Goal: Task Accomplishment & Management: Use online tool/utility

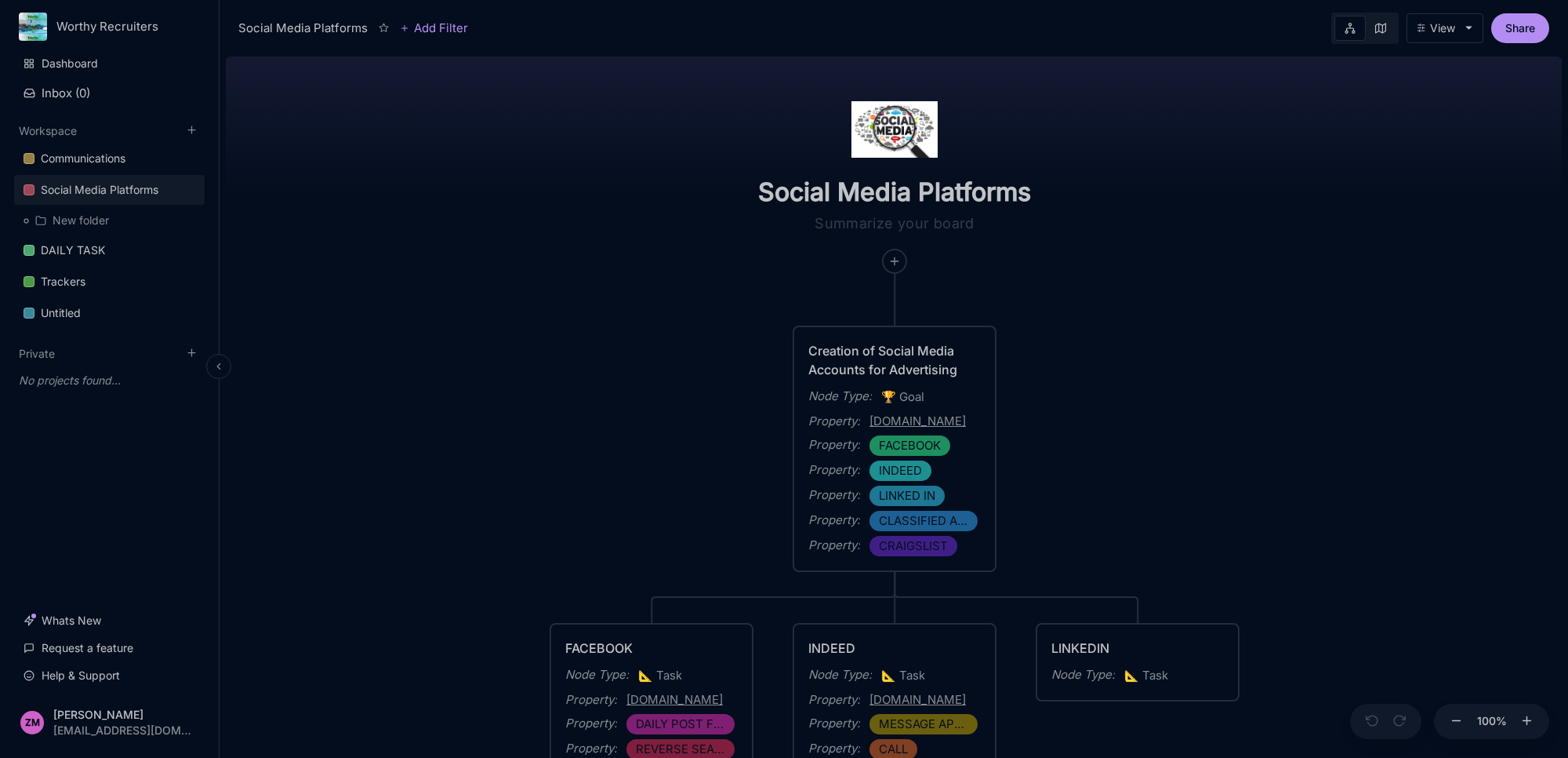
click at [138, 22] on html "Worthy Recruiters Dashboard Inbox ( 0 ) Workspace Communications Social Media P…" at bounding box center [784, 379] width 1568 height 758
click at [147, 65] on div "Worthy Recruiters" at bounding box center [111, 60] width 118 height 14
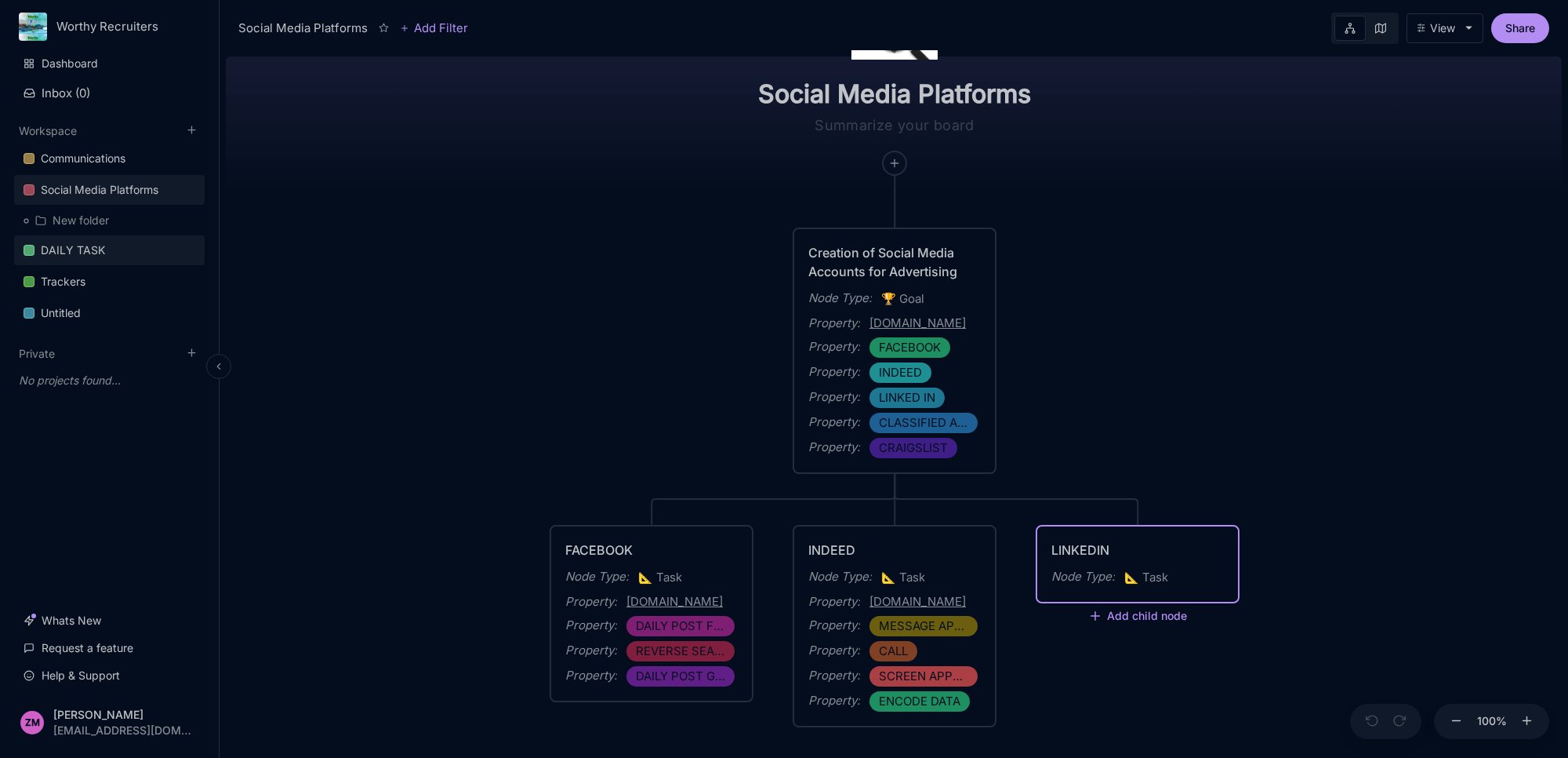
click at [112, 245] on link "DAILY TASK" at bounding box center [110, 250] width 191 height 30
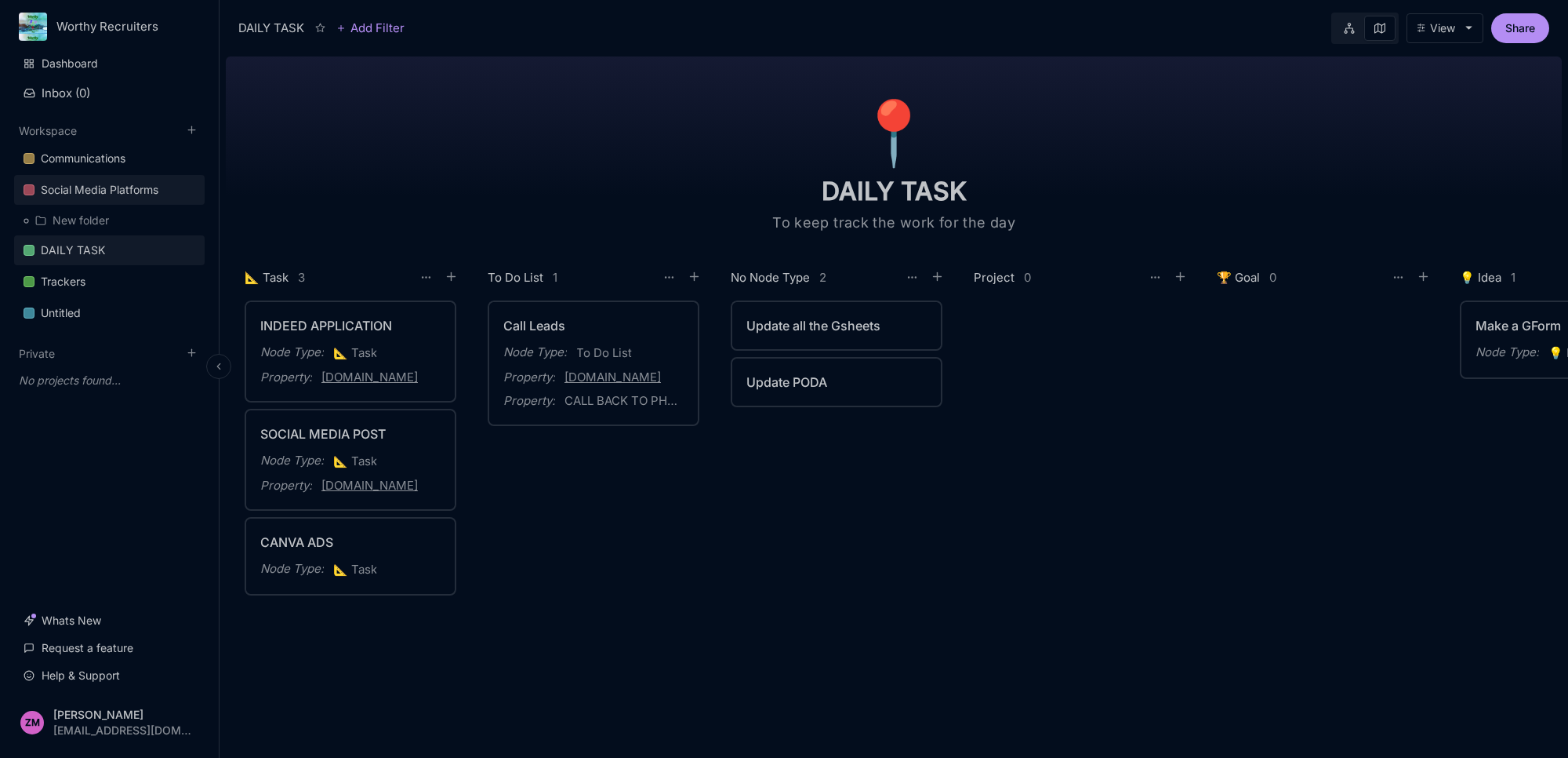
click at [94, 194] on div "Social Media Platforms" at bounding box center [99, 189] width 117 height 19
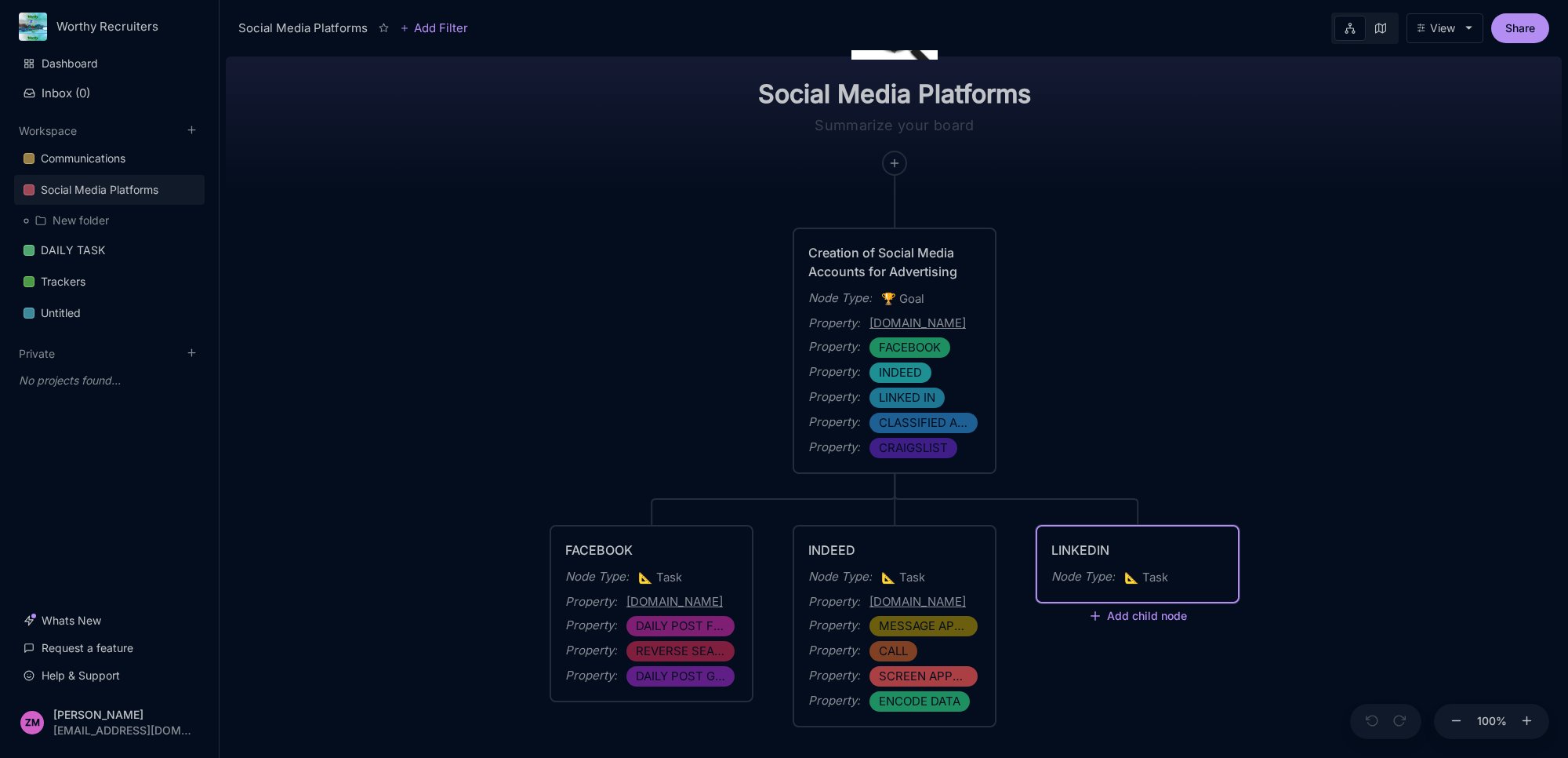
click at [1192, 582] on div "Node Type : 📐 Task" at bounding box center [1137, 577] width 173 height 20
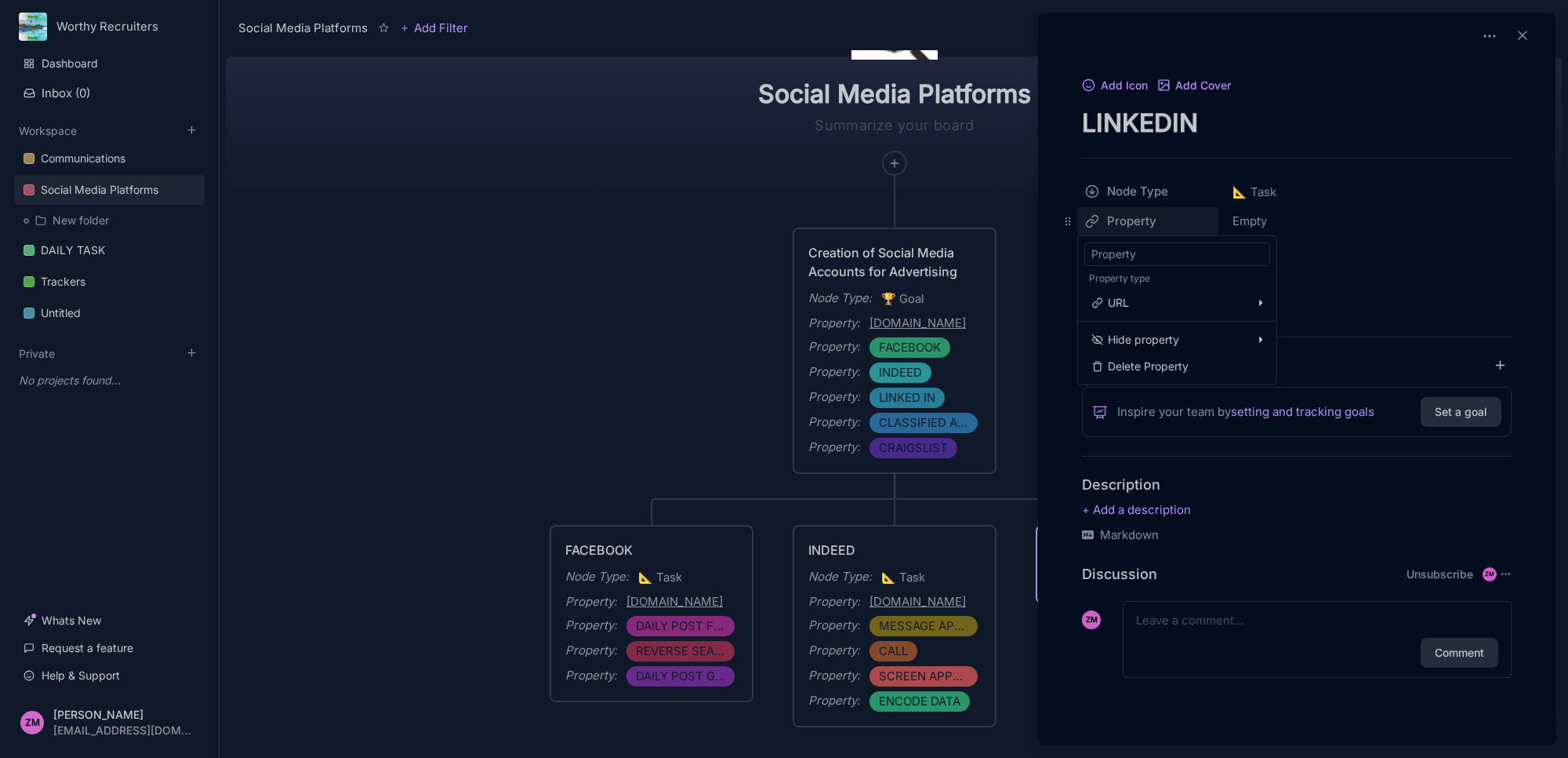
click at [1153, 214] on html "Worthy Recruiters Dashboard Inbox ( 0 ) Workspace Communications Social Media P…" at bounding box center [784, 379] width 1568 height 758
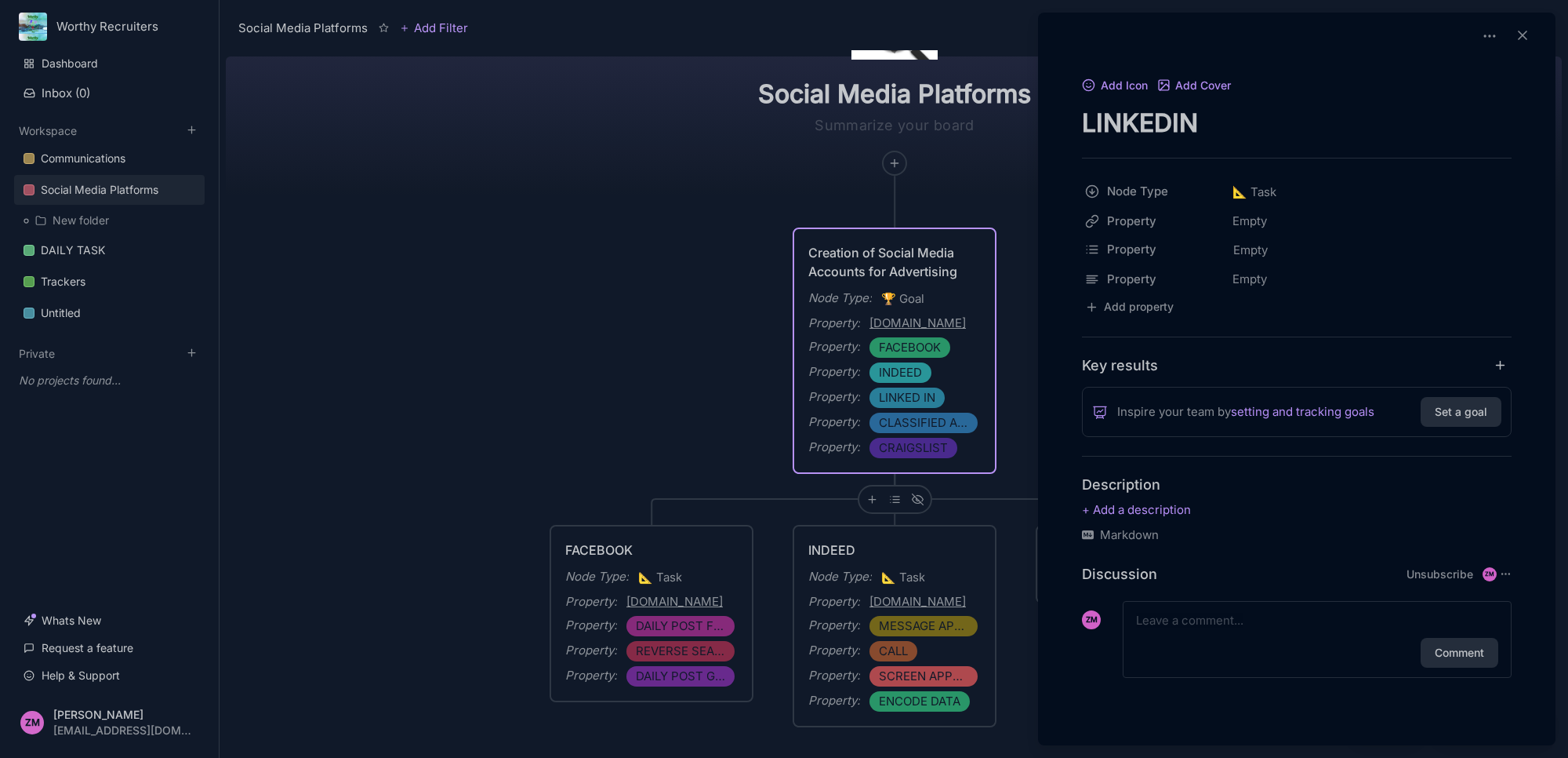
click at [1341, 284] on html "Worthy Recruiters Dashboard Inbox ( 0 ) Workspace Communications Social Media P…" at bounding box center [784, 379] width 1568 height 758
click at [1129, 220] on html "Worthy Recruiters Dashboard Inbox ( 0 ) Workspace Communications Social Media P…" at bounding box center [784, 379] width 1568 height 758
click at [1285, 466] on span "Text" at bounding box center [1287, 465] width 23 height 17
click at [1253, 226] on div "Empty" at bounding box center [1369, 221] width 283 height 28
type input "g"
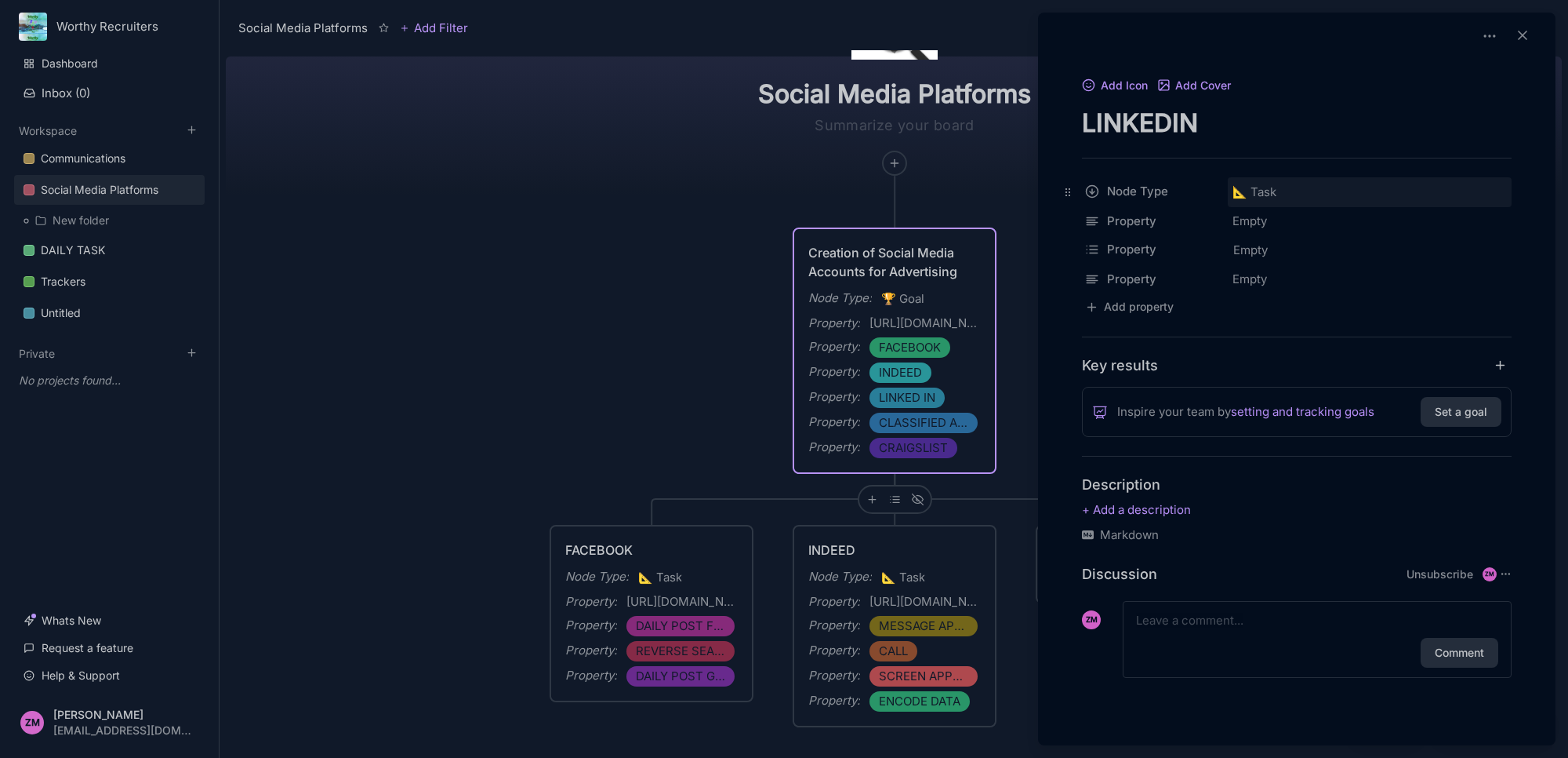
click at [1276, 197] on span "📐 Task" at bounding box center [1255, 192] width 44 height 19
click at [1160, 245] on html "Worthy Recruiters Dashboard Inbox ( 0 ) Workspace Communications Social Media P…" at bounding box center [784, 379] width 1568 height 758
click at [1265, 281] on html "Worthy Recruiters Dashboard Inbox ( 0 ) Workspace Communications Social Media P…" at bounding box center [784, 379] width 1568 height 758
click at [1260, 249] on span "Empty" at bounding box center [1251, 250] width 36 height 20
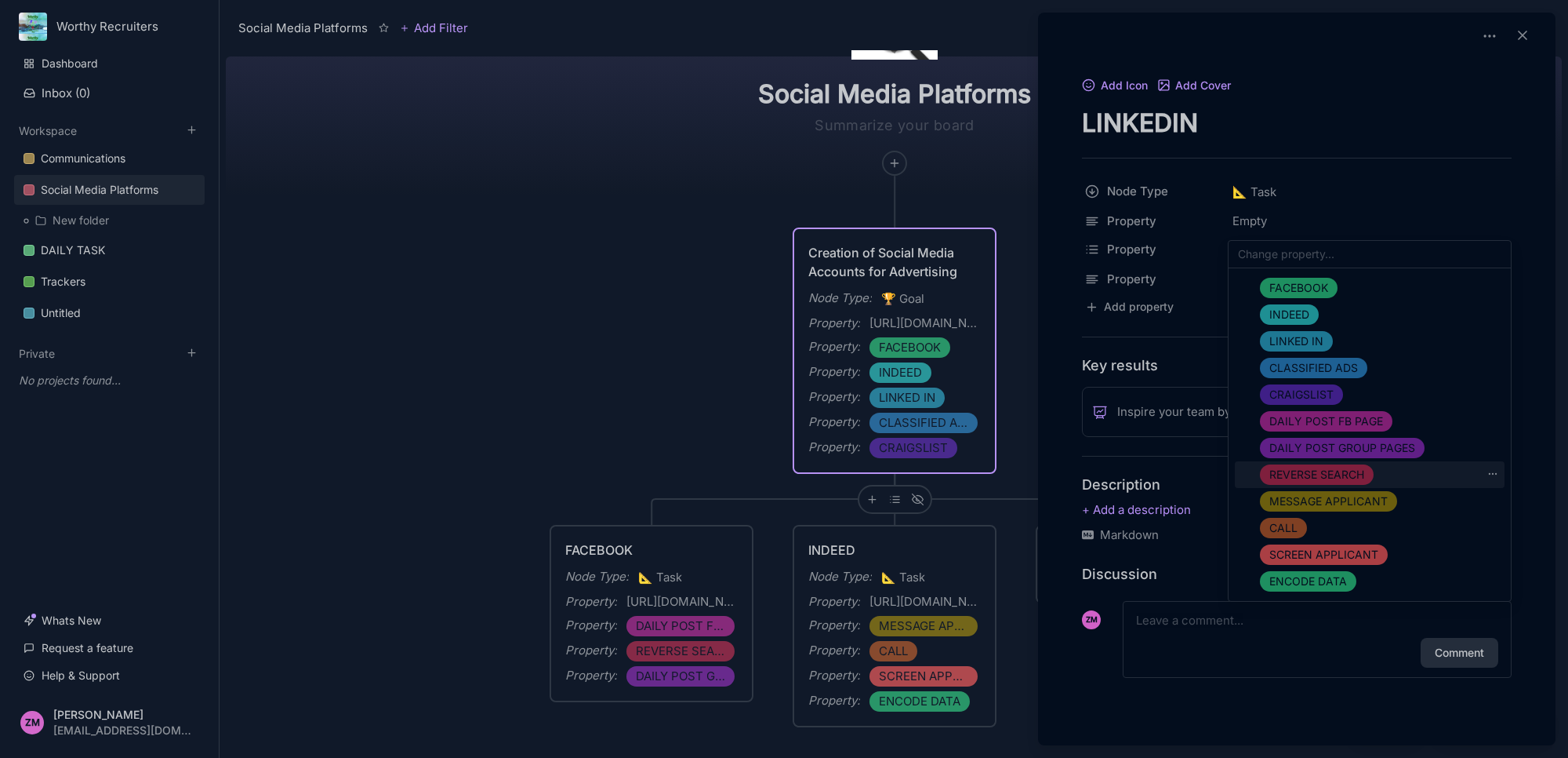
click at [1338, 475] on span "REVERSE SEARCH" at bounding box center [1316, 474] width 94 height 19
click at [1384, 554] on div "SCREEN APPLICANT" at bounding box center [1324, 554] width 128 height 20
click at [1361, 524] on div "CALL" at bounding box center [1369, 527] width 270 height 26
click at [1377, 448] on span "DAILY POST GROUP PAGES" at bounding box center [1342, 447] width 146 height 19
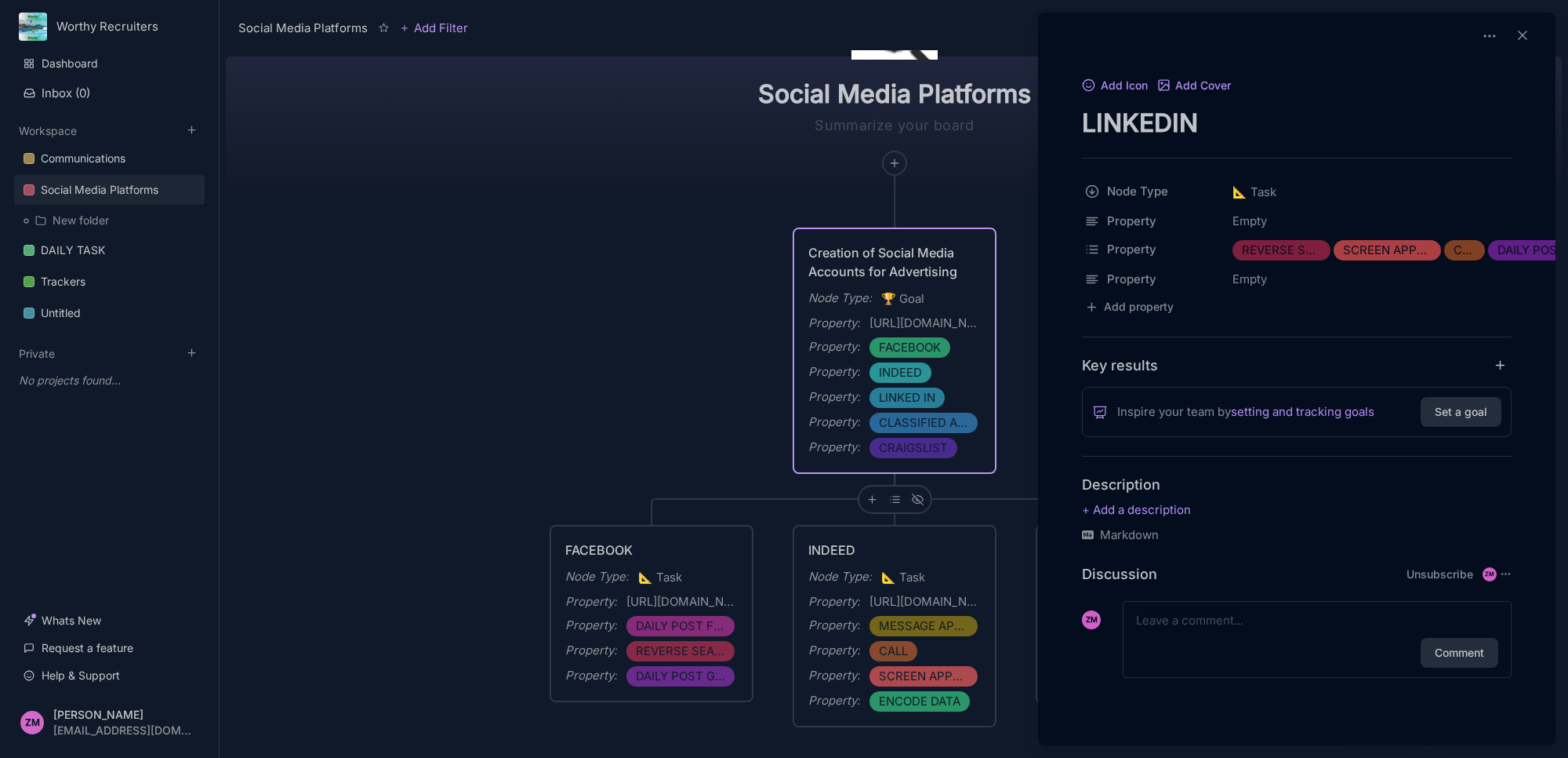
click at [988, 183] on div at bounding box center [784, 379] width 1568 height 758
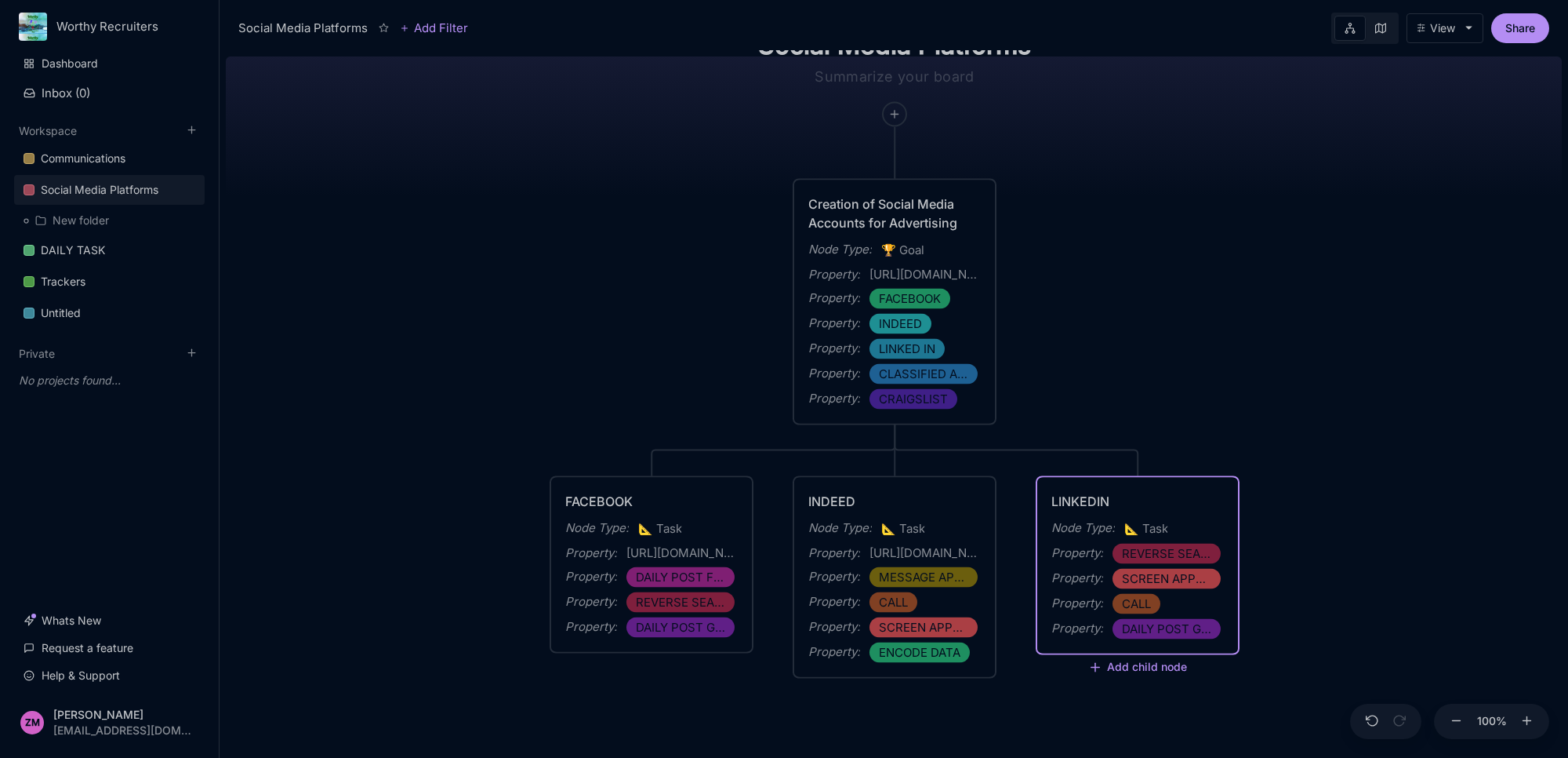
click at [1177, 558] on span "REVERSE SEARCH" at bounding box center [1166, 554] width 89 height 19
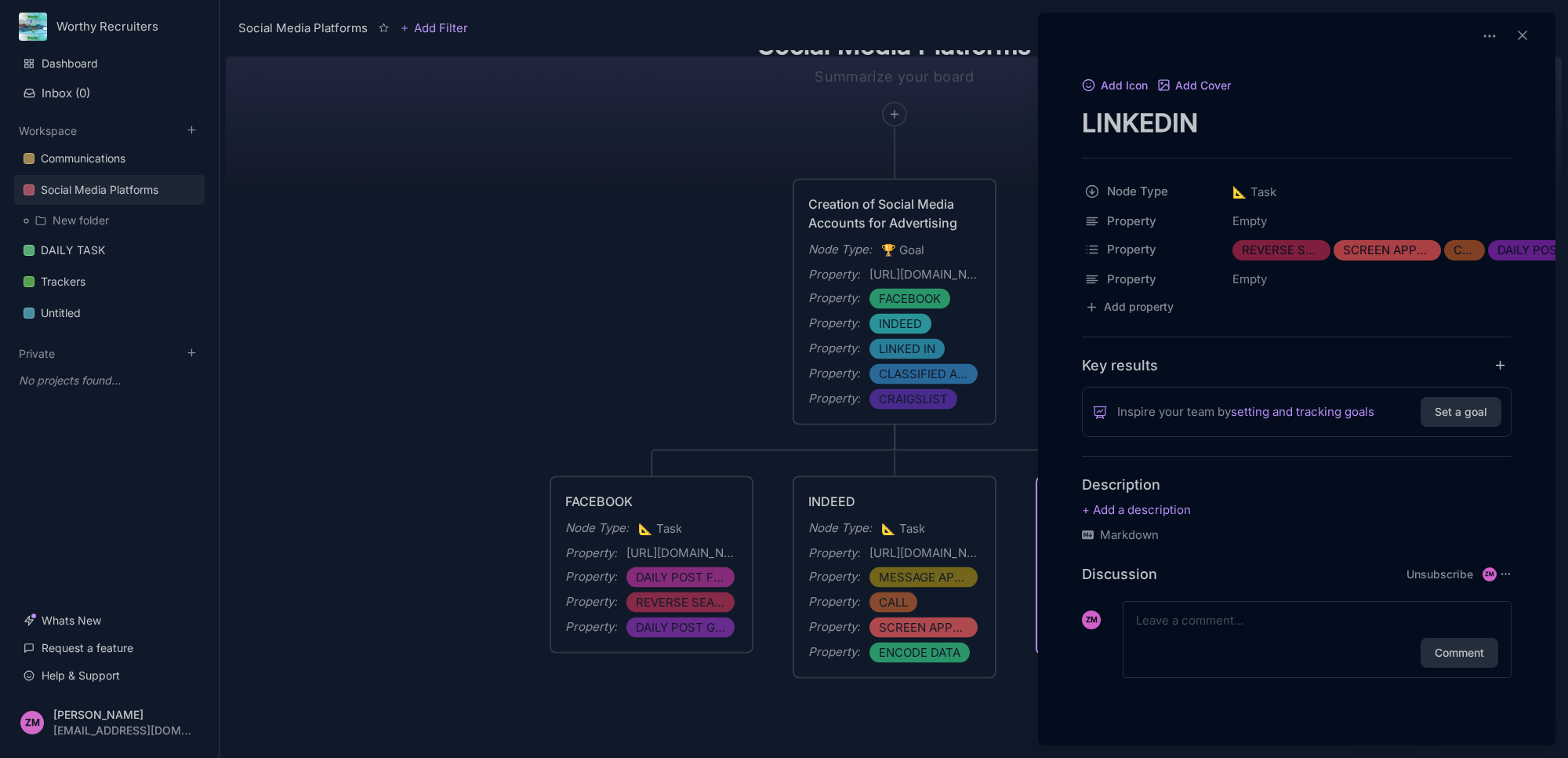
click at [1013, 435] on div at bounding box center [784, 379] width 1568 height 758
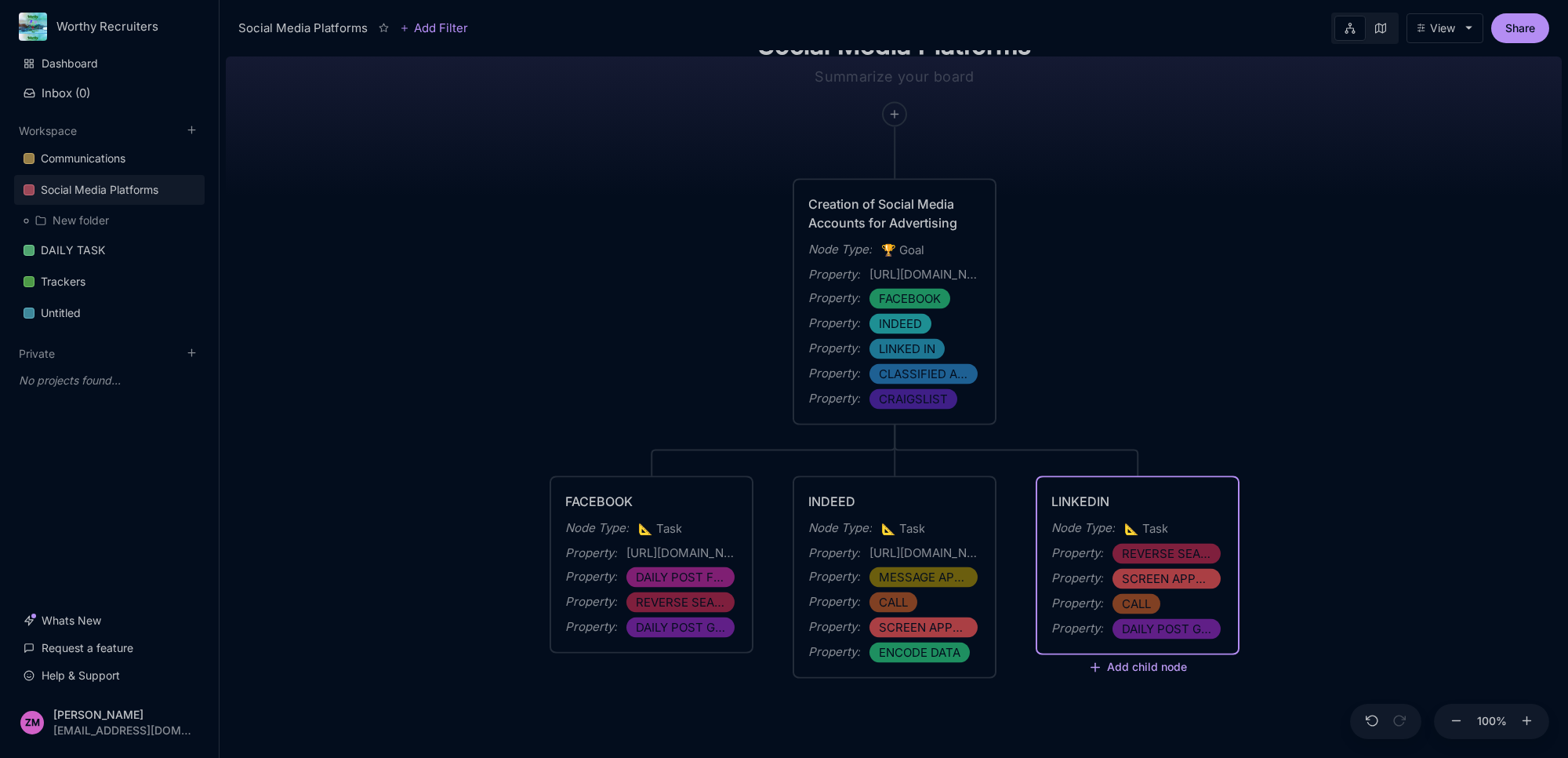
click at [1134, 668] on button "Add child node" at bounding box center [1137, 668] width 99 height 15
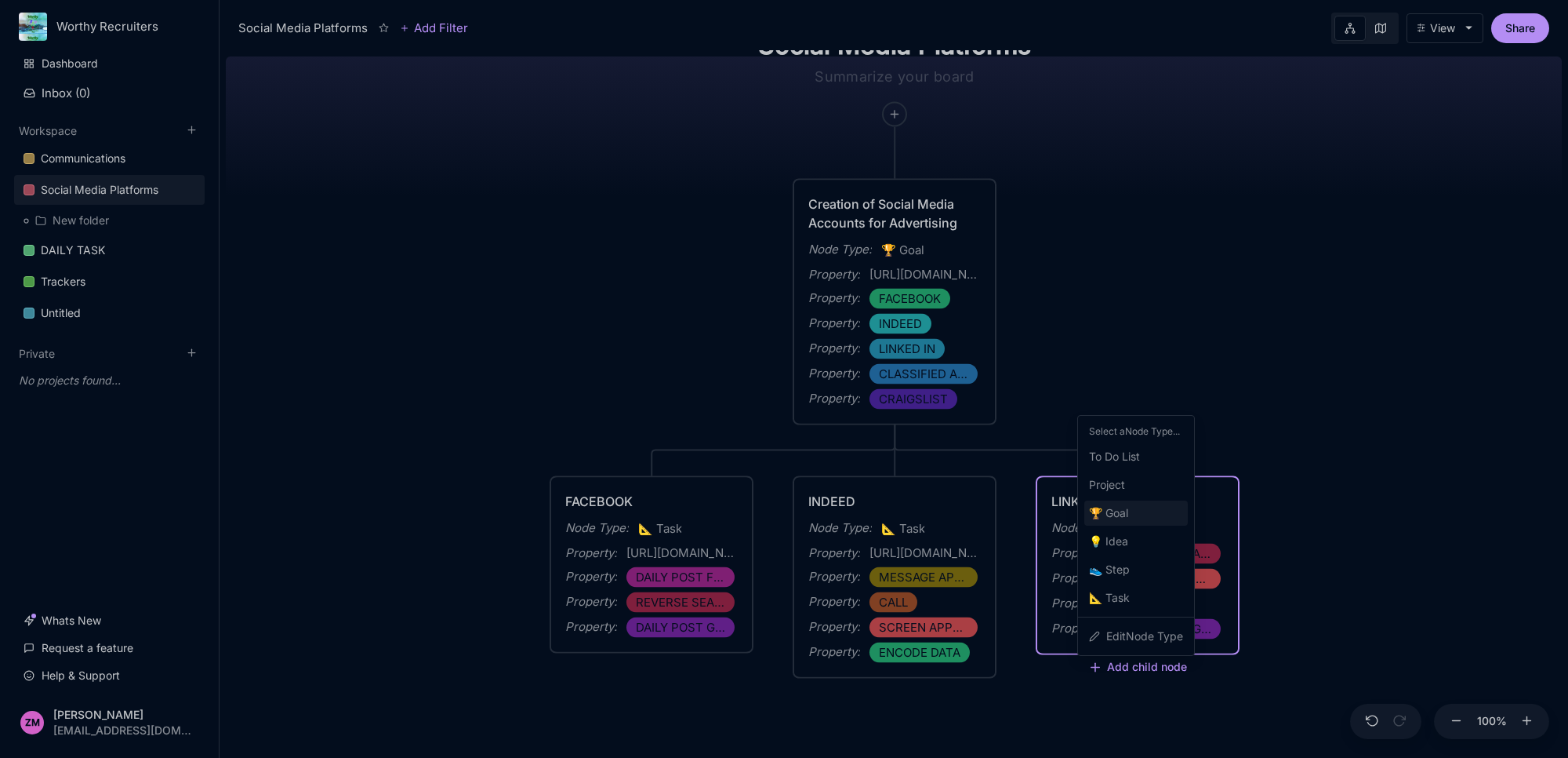
click at [1138, 518] on div "🏆 Goal" at bounding box center [1136, 514] width 104 height 25
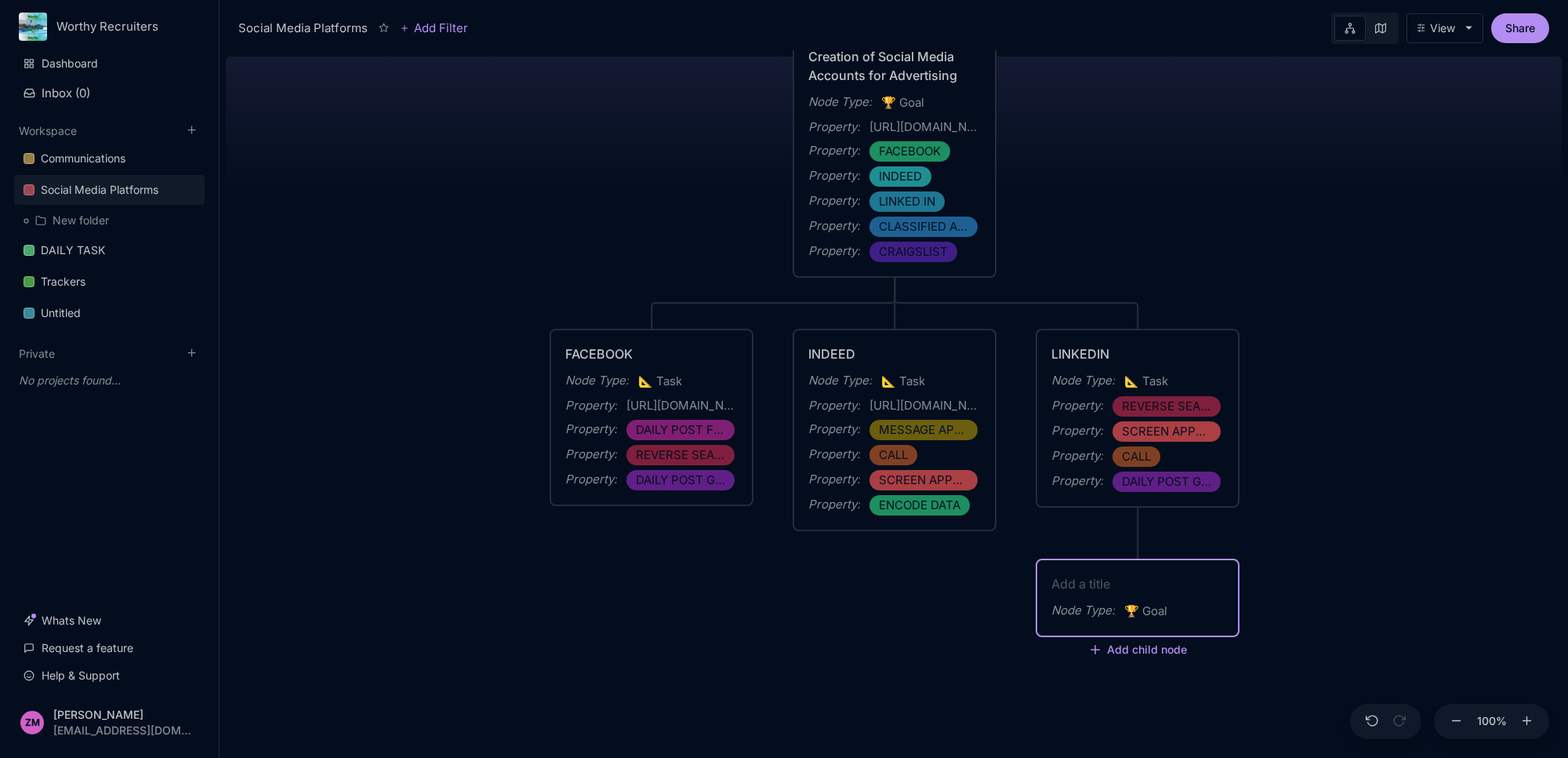
click at [1163, 598] on div "Node Type : 🏆 Goal" at bounding box center [1137, 598] width 173 height 47
click at [1167, 604] on span "🏆 Goal" at bounding box center [1146, 611] width 43 height 19
click at [1079, 582] on textarea at bounding box center [1137, 583] width 173 height 19
type textarea "m"
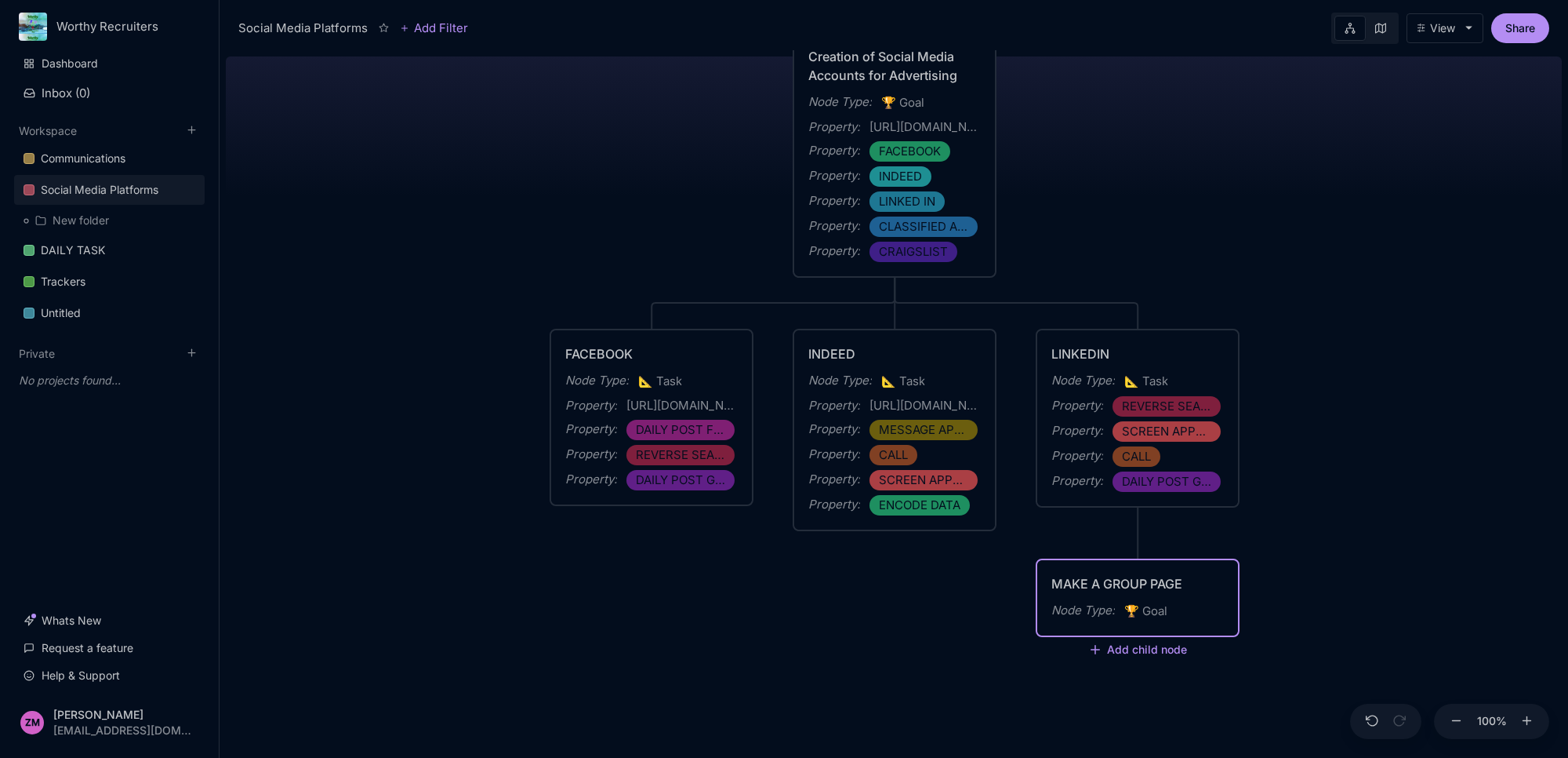
type textarea "MAKE A GROUP PAGE"
click at [1205, 630] on div "MAKE A GROUP PAGE Node Type : 🏆 Goal" at bounding box center [1137, 597] width 201 height 75
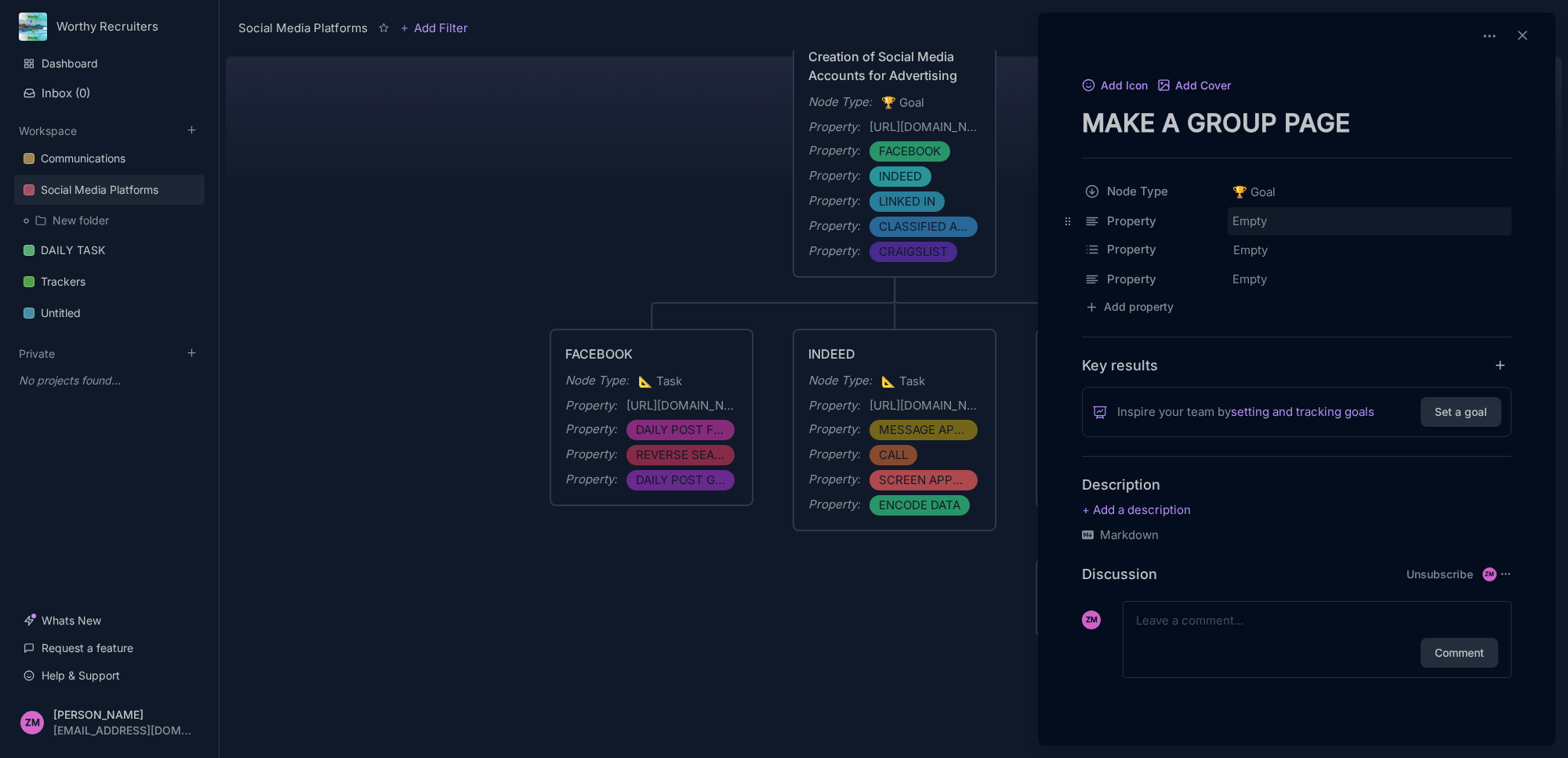
click at [1250, 214] on div "Empty" at bounding box center [1369, 221] width 283 height 28
type input "D"
type input "DAILY POSTING"
click at [939, 625] on div at bounding box center [784, 379] width 1568 height 758
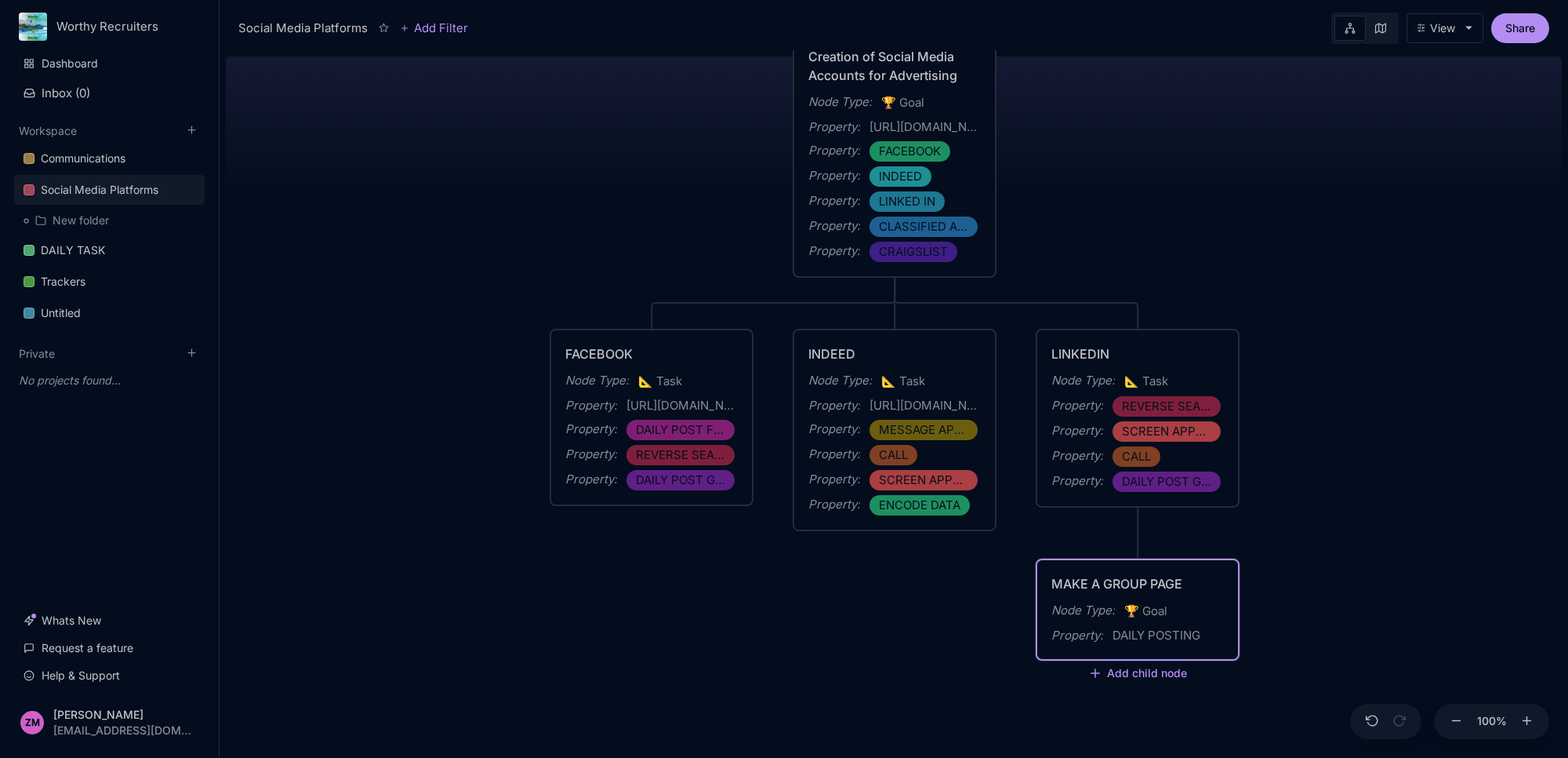
click at [1169, 637] on div "DAILY POSTING" at bounding box center [1156, 635] width 88 height 19
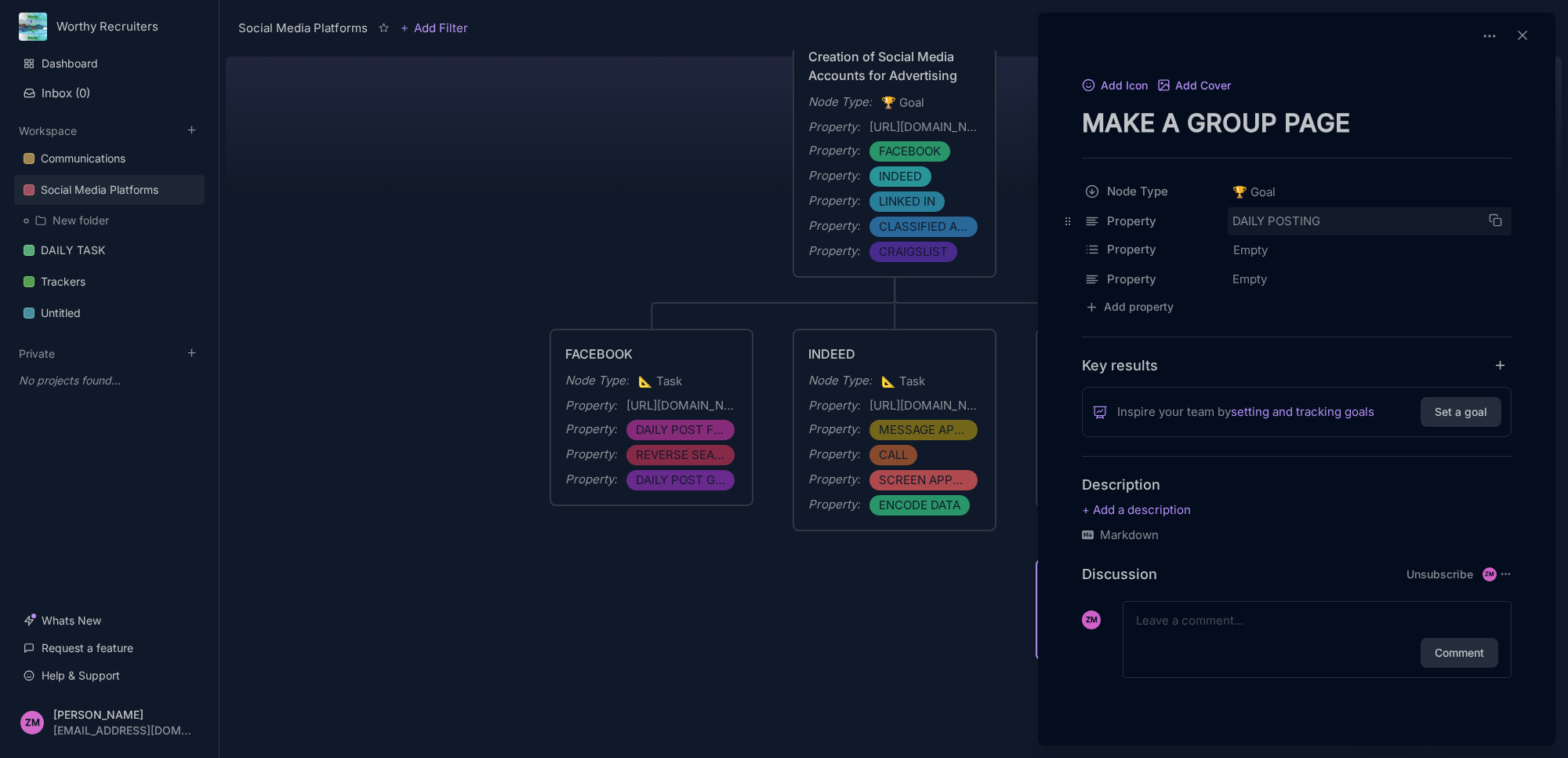
click at [1229, 215] on div "DAILY POSTING" at bounding box center [1369, 221] width 283 height 28
click at [1237, 220] on input "DAILY POSTING" at bounding box center [1369, 221] width 283 height 26
type input "G"
type input "A"
type input "a"
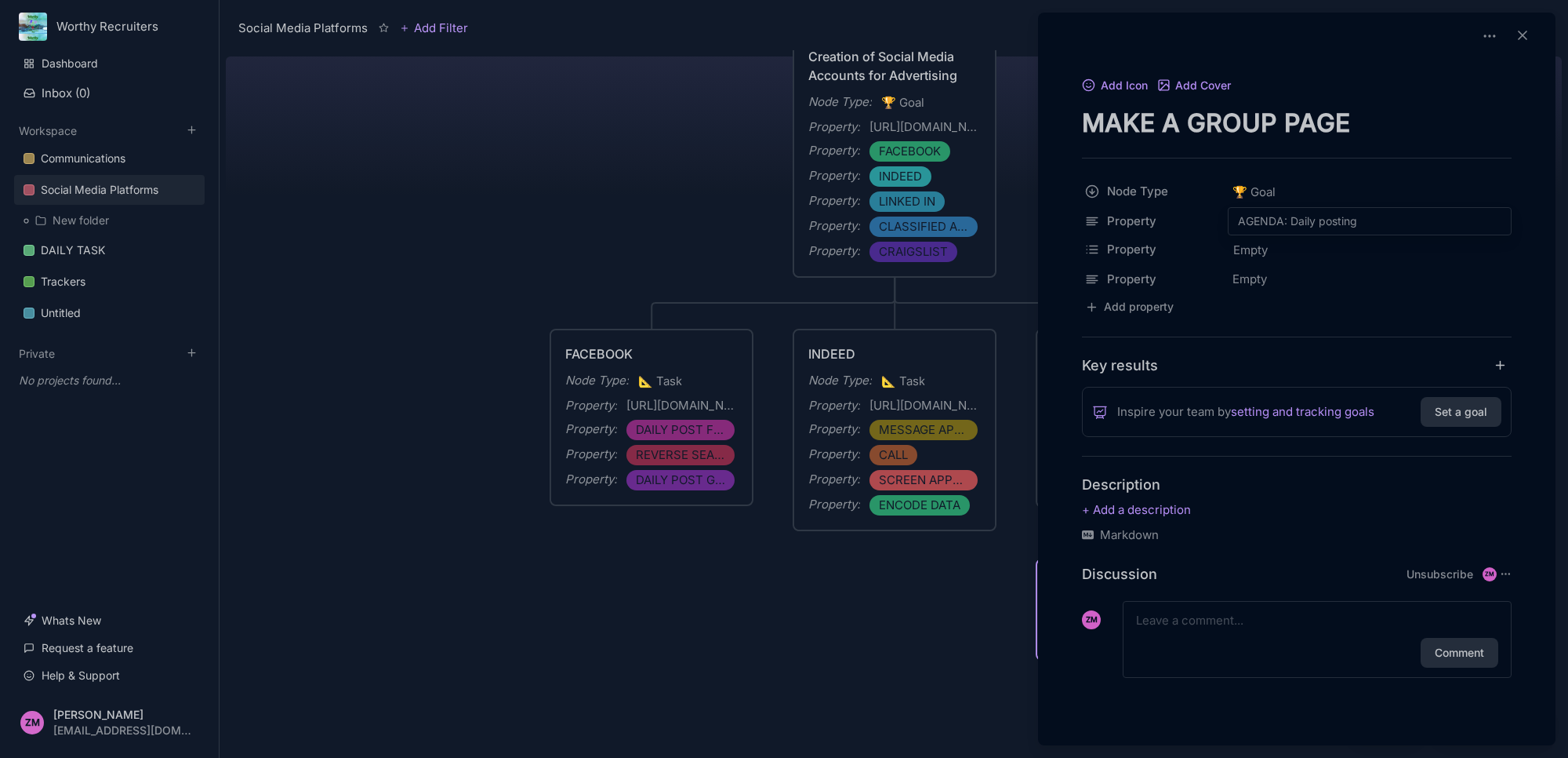
type input "AGENDA: Daily posting"
click at [960, 591] on div at bounding box center [784, 379] width 1568 height 758
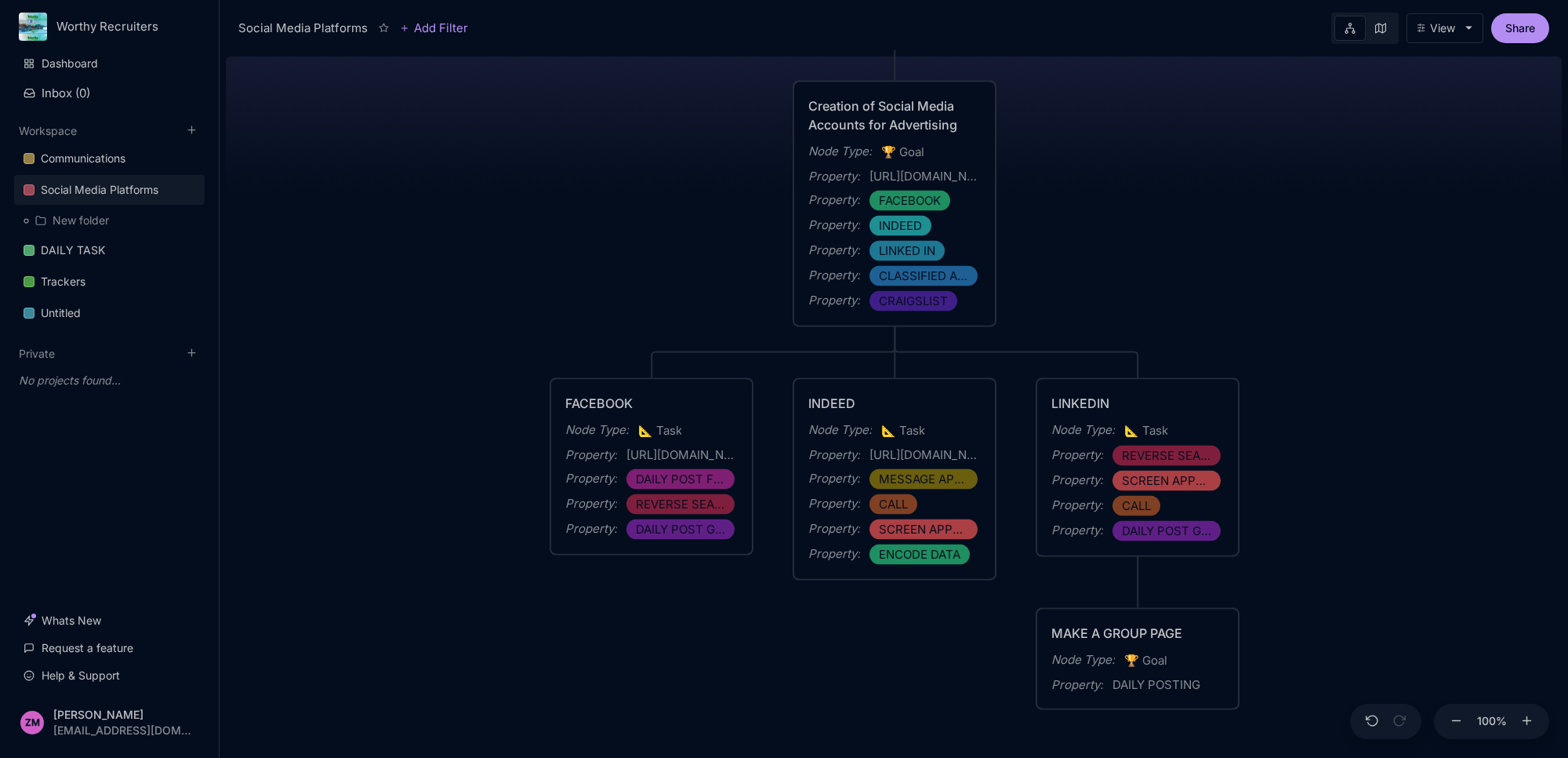
click at [891, 342] on div "Social Media Platforms Creation of Social Media Accounts for Advertising Node T…" at bounding box center [894, 404] width 1336 height 707
click at [921, 314] on div "Creation of Social Media Accounts for Advertising Node Type : 🏆 Goal Property :…" at bounding box center [894, 204] width 201 height 244
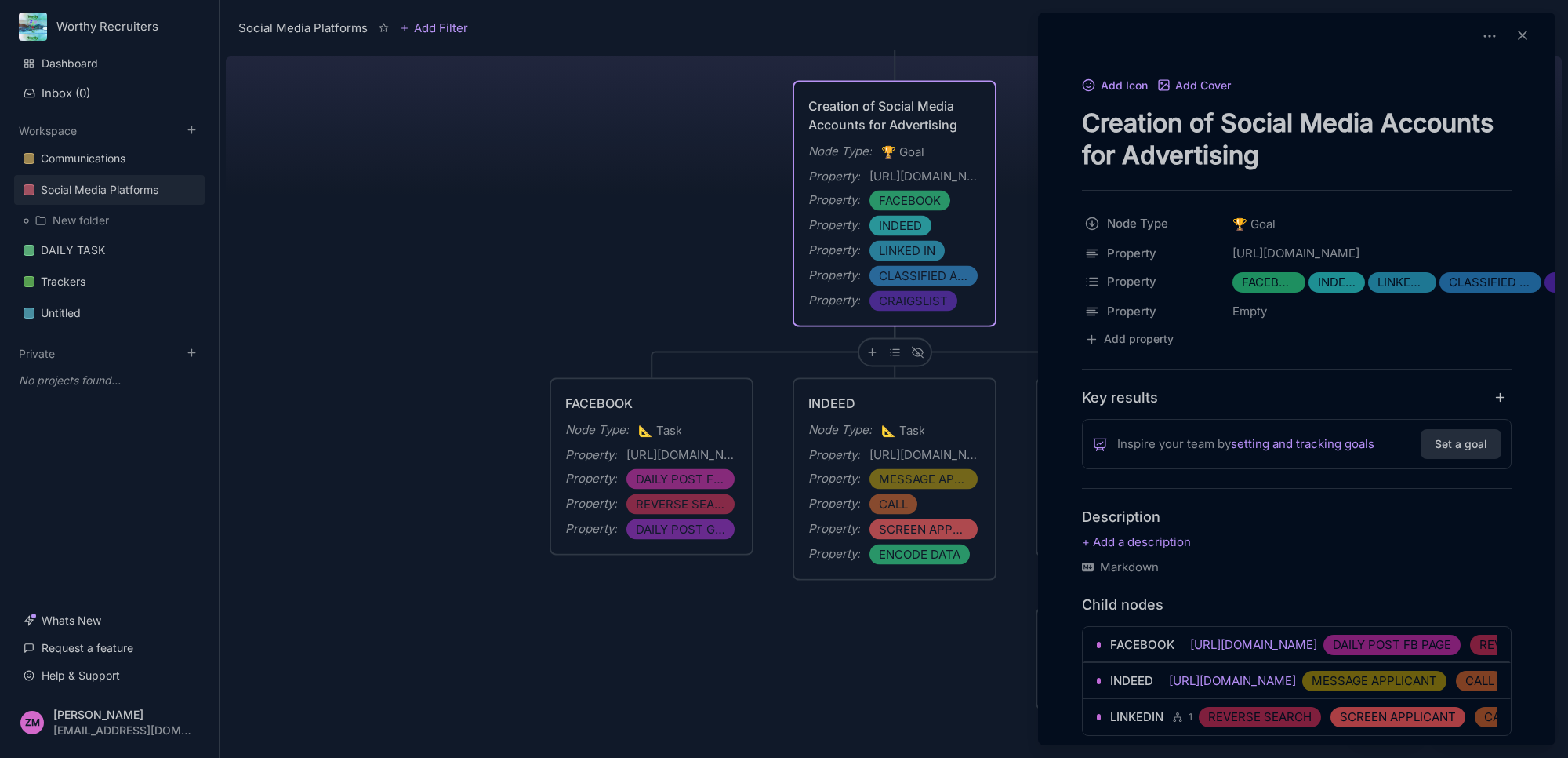
click at [867, 353] on div at bounding box center [784, 379] width 1568 height 758
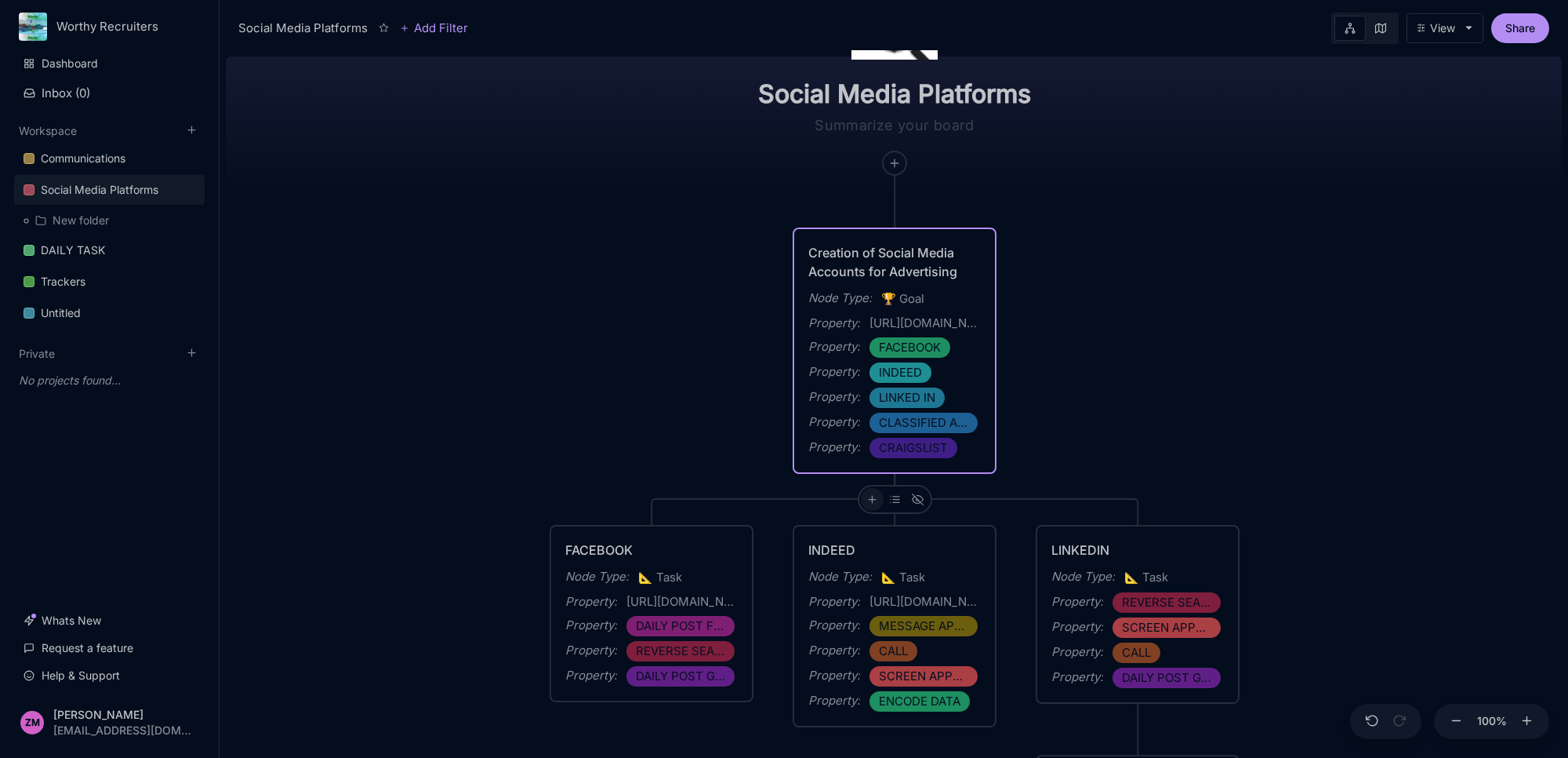
click at [868, 504] on div at bounding box center [871, 499] width 23 height 23
click at [871, 695] on div "📐 Task" at bounding box center [870, 696] width 104 height 25
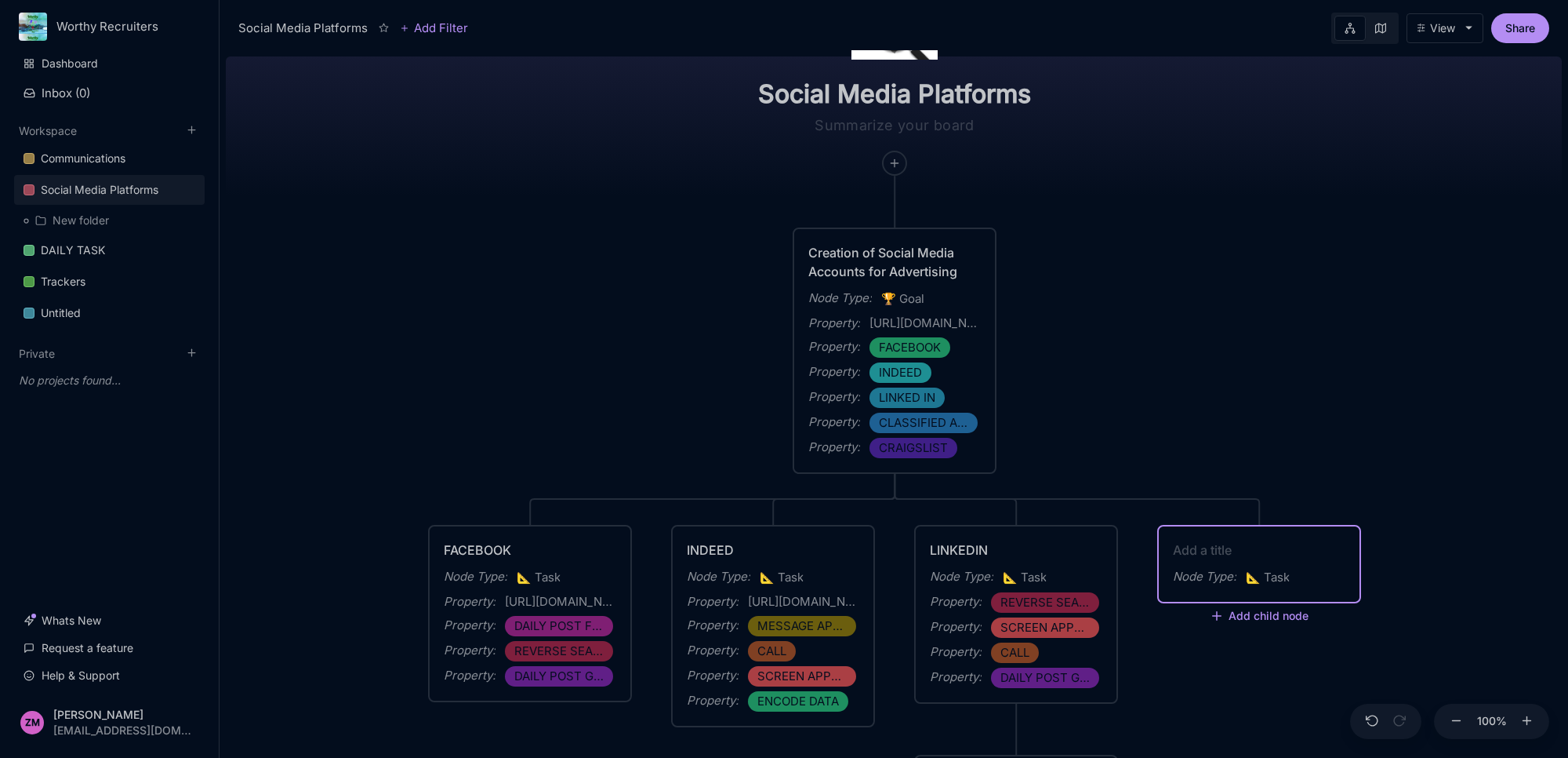
click at [1225, 553] on textarea at bounding box center [1259, 550] width 173 height 19
click at [1283, 535] on div "Node Type : 📐 Task" at bounding box center [1258, 554] width 201 height 56
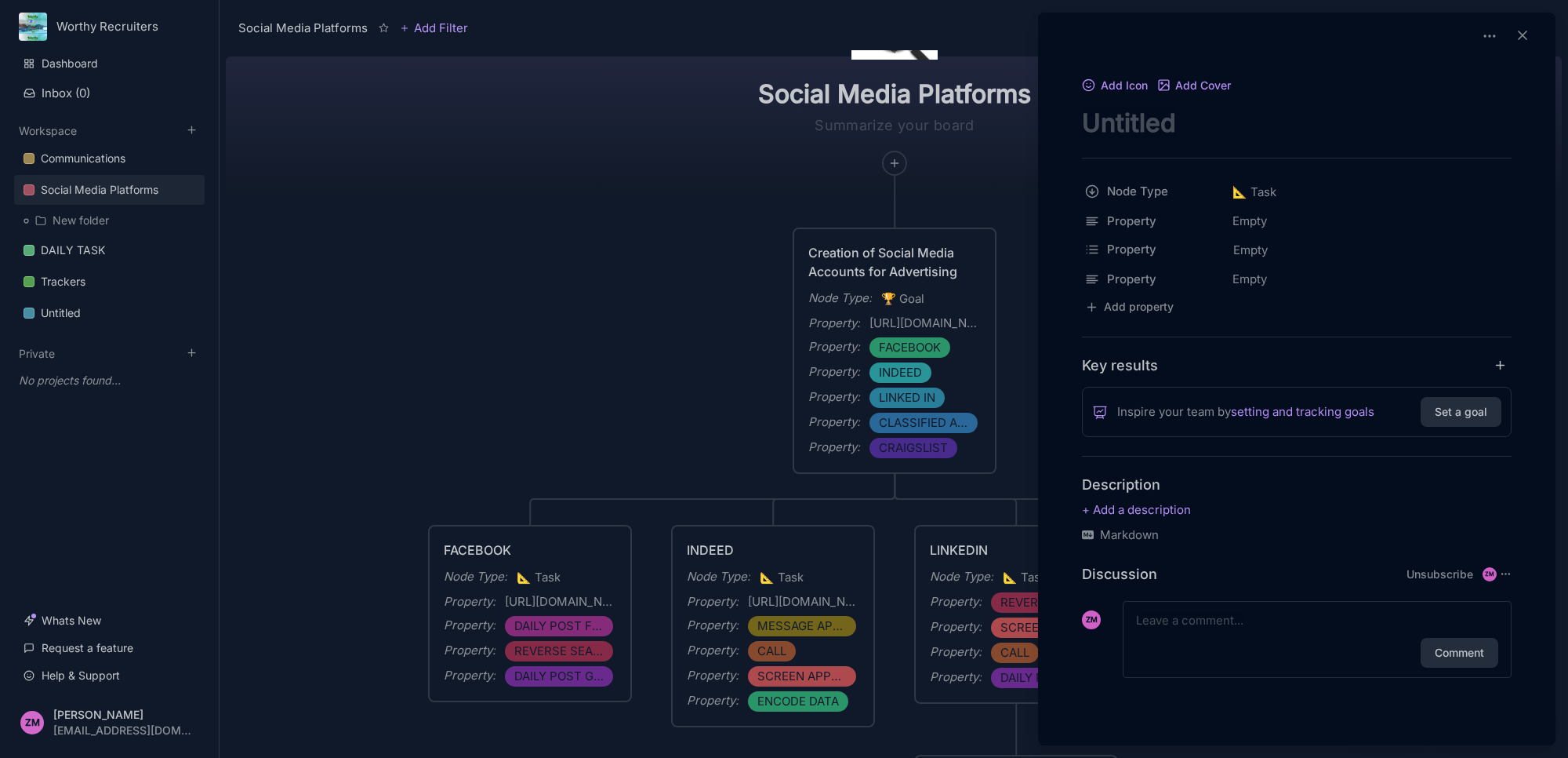
click at [1194, 118] on textarea "node title" at bounding box center [1296, 122] width 430 height 32
type textarea "C"
type textarea "CRAIGSLIST"
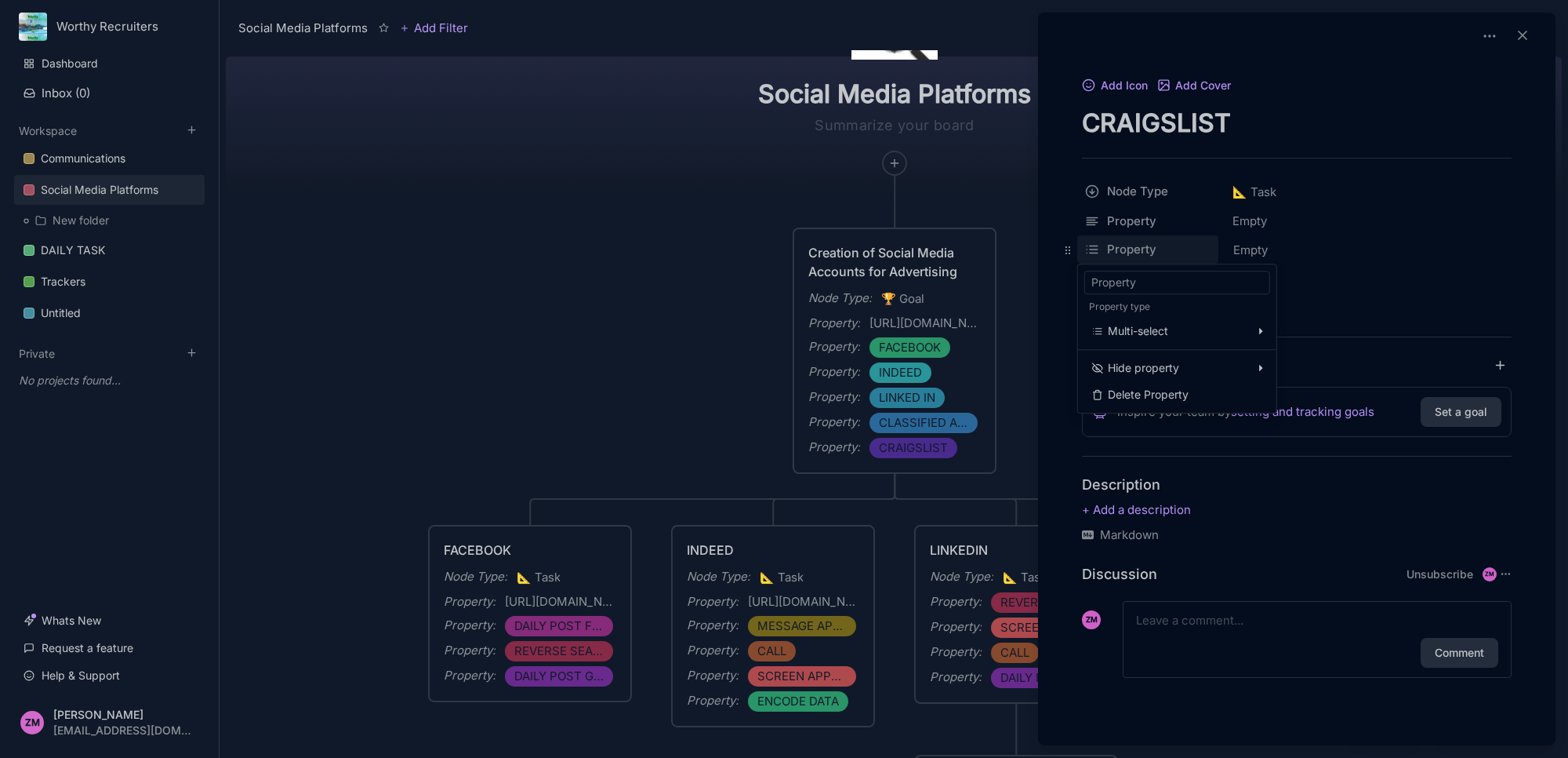
click at [1110, 244] on html "Worthy Recruiters Dashboard Inbox ( 0 ) Workspace Communications Social Media P…" at bounding box center [784, 379] width 1568 height 758
click at [1251, 253] on html "Worthy Recruiters Dashboard Inbox ( 0 ) Workspace Communications Social Media P…" at bounding box center [784, 379] width 1568 height 758
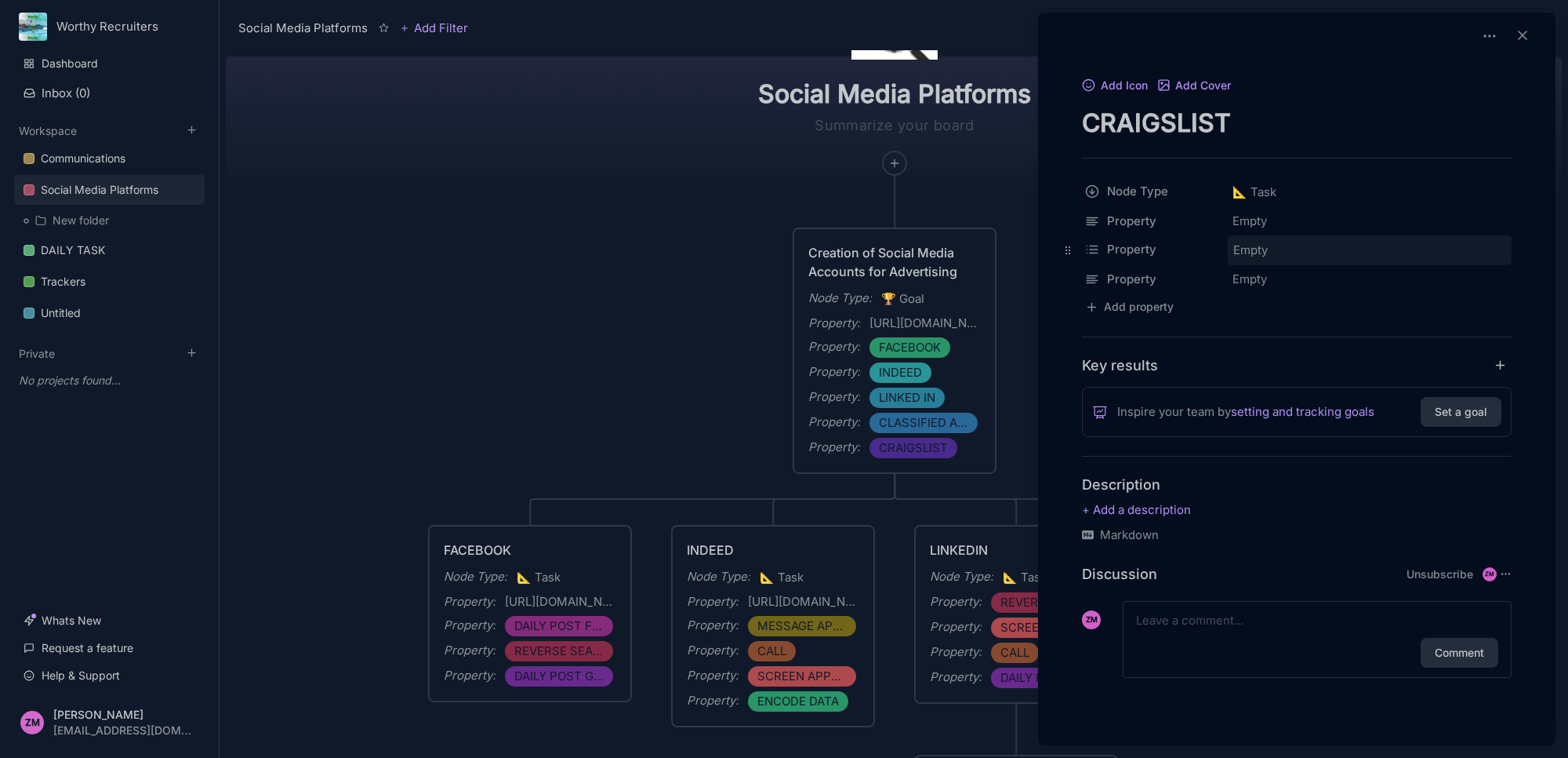
click at [1255, 251] on span "Empty" at bounding box center [1251, 250] width 36 height 20
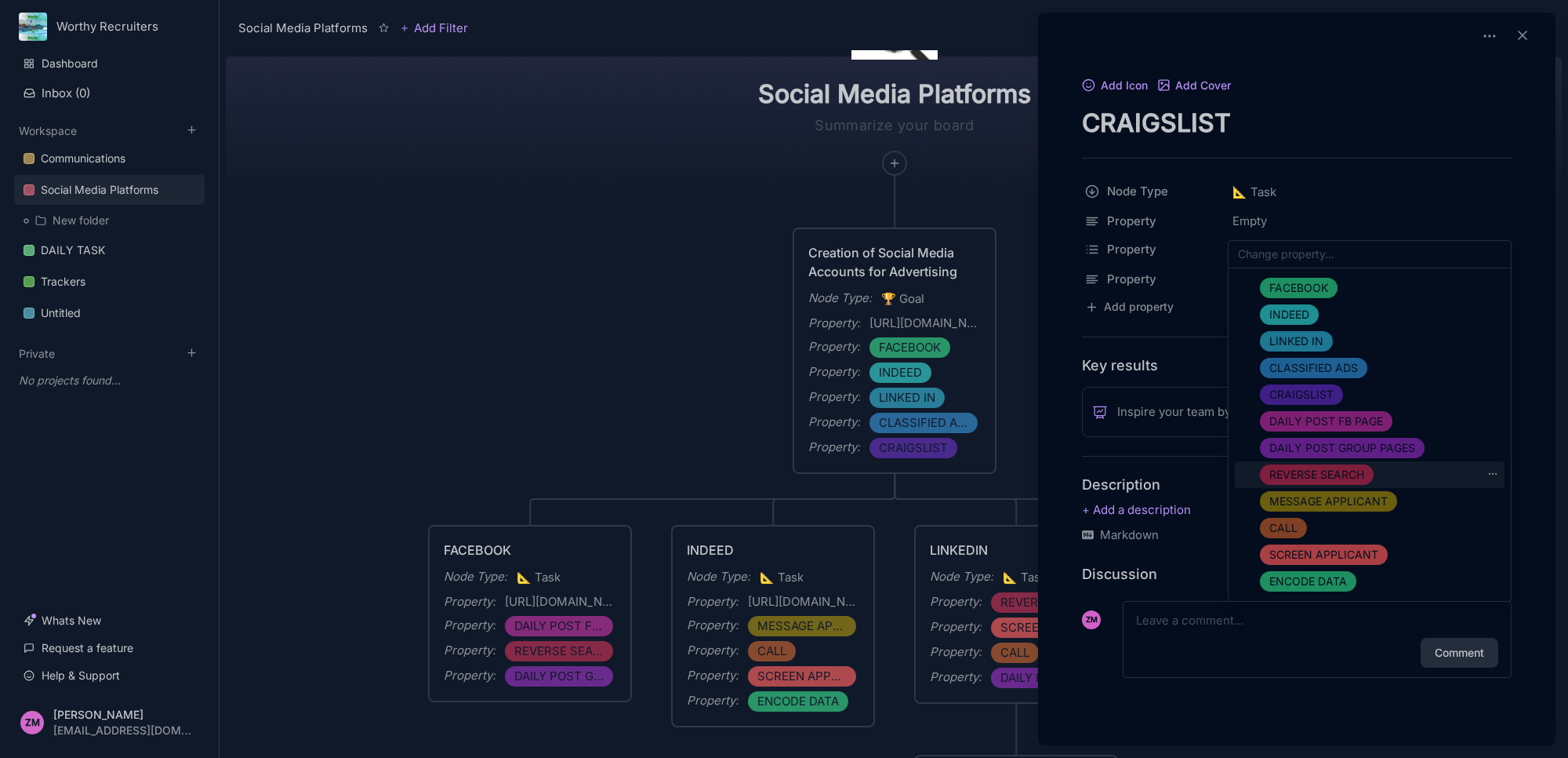
click at [1330, 472] on span "REVERSE SEARCH" at bounding box center [1316, 474] width 94 height 19
click at [1325, 546] on span "SCREEN APPLICANT" at bounding box center [1324, 554] width 109 height 19
click at [1283, 523] on span "CALL" at bounding box center [1283, 527] width 28 height 19
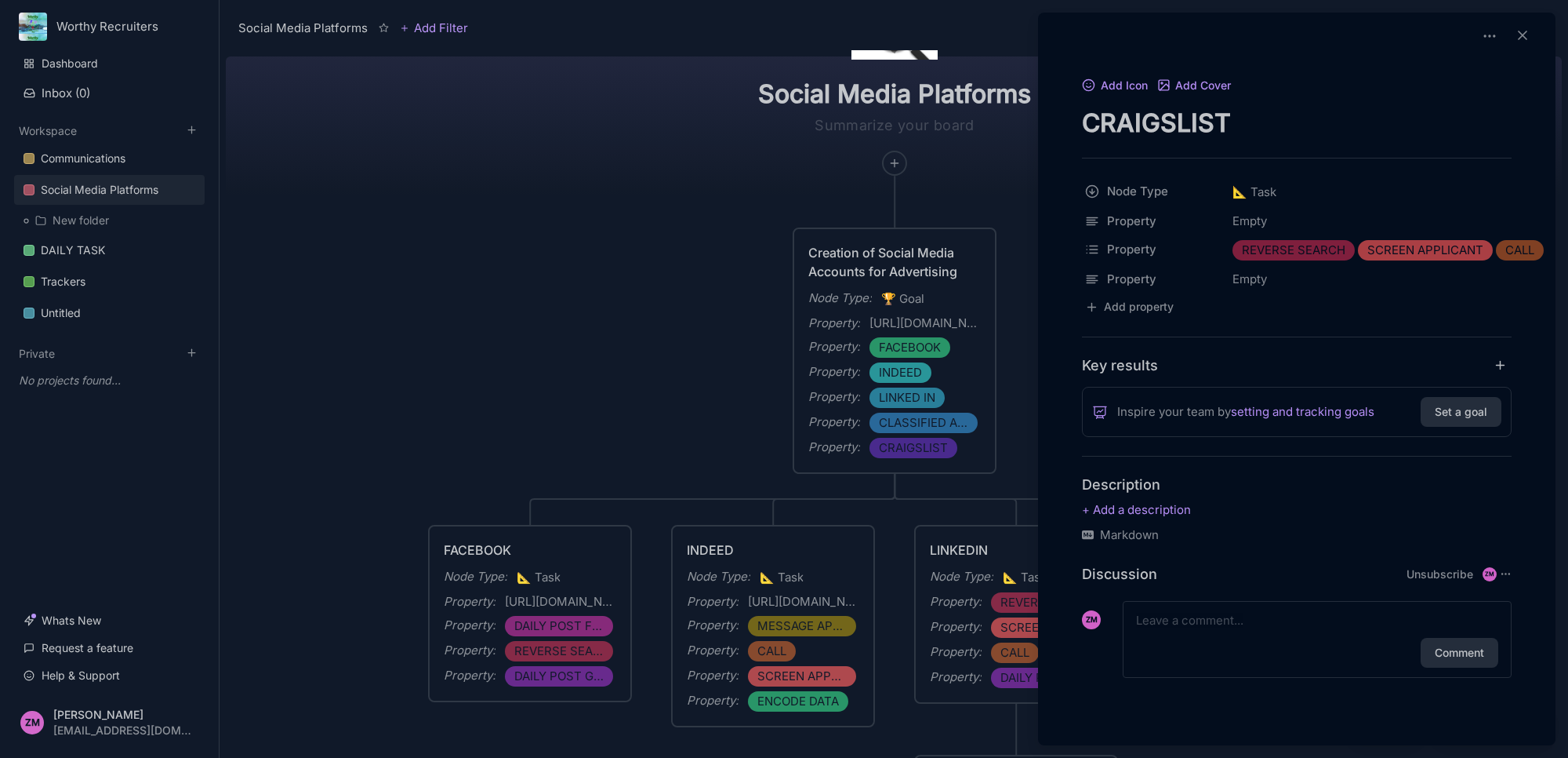
click at [1001, 182] on div at bounding box center [784, 379] width 1568 height 758
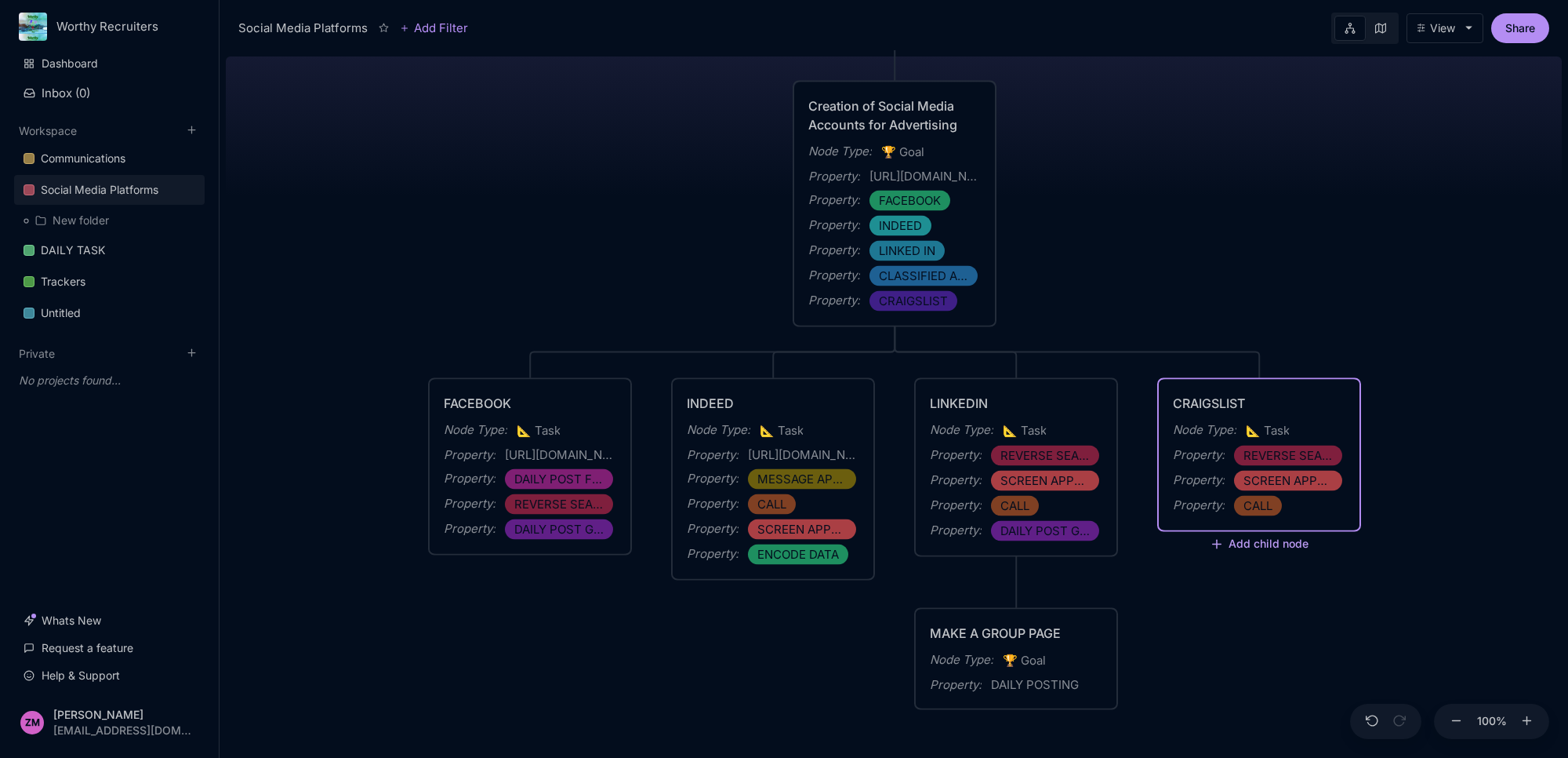
click at [1273, 538] on button "Add child node" at bounding box center [1259, 545] width 99 height 15
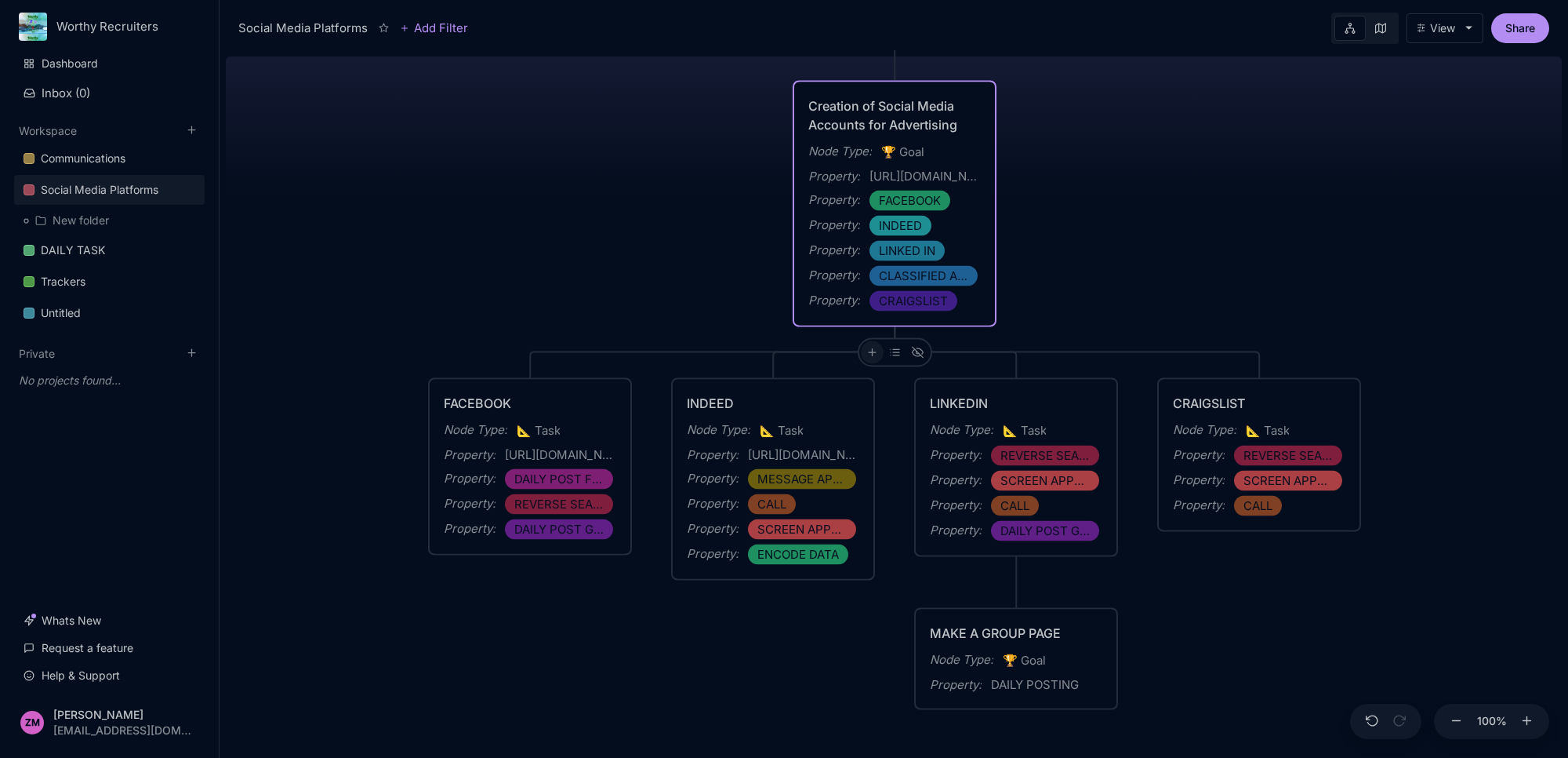
click at [868, 352] on line at bounding box center [872, 352] width 7 height 0
click at [892, 353] on icon at bounding box center [894, 352] width 12 height 12
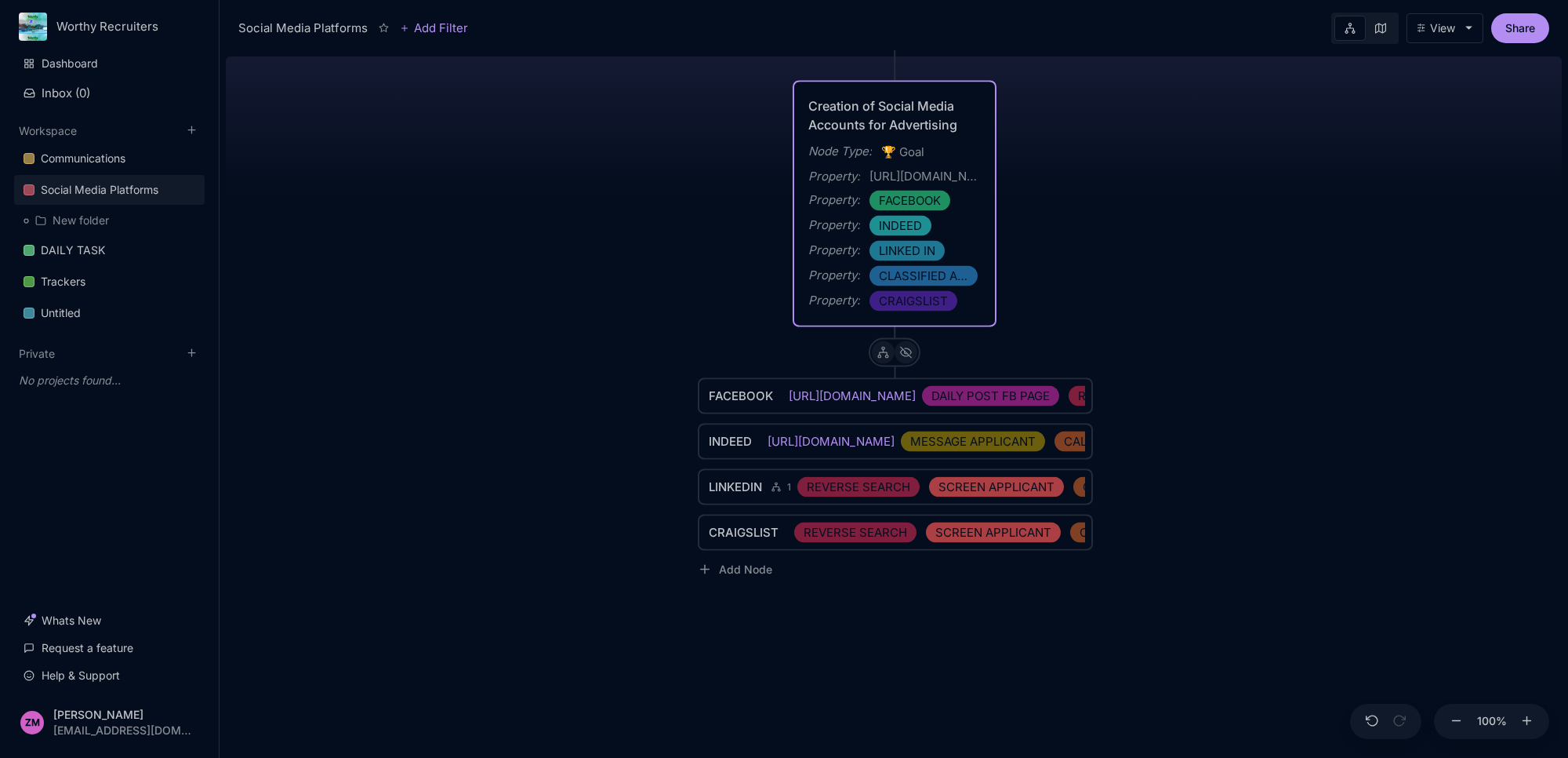
click at [895, 353] on div at bounding box center [906, 352] width 23 height 23
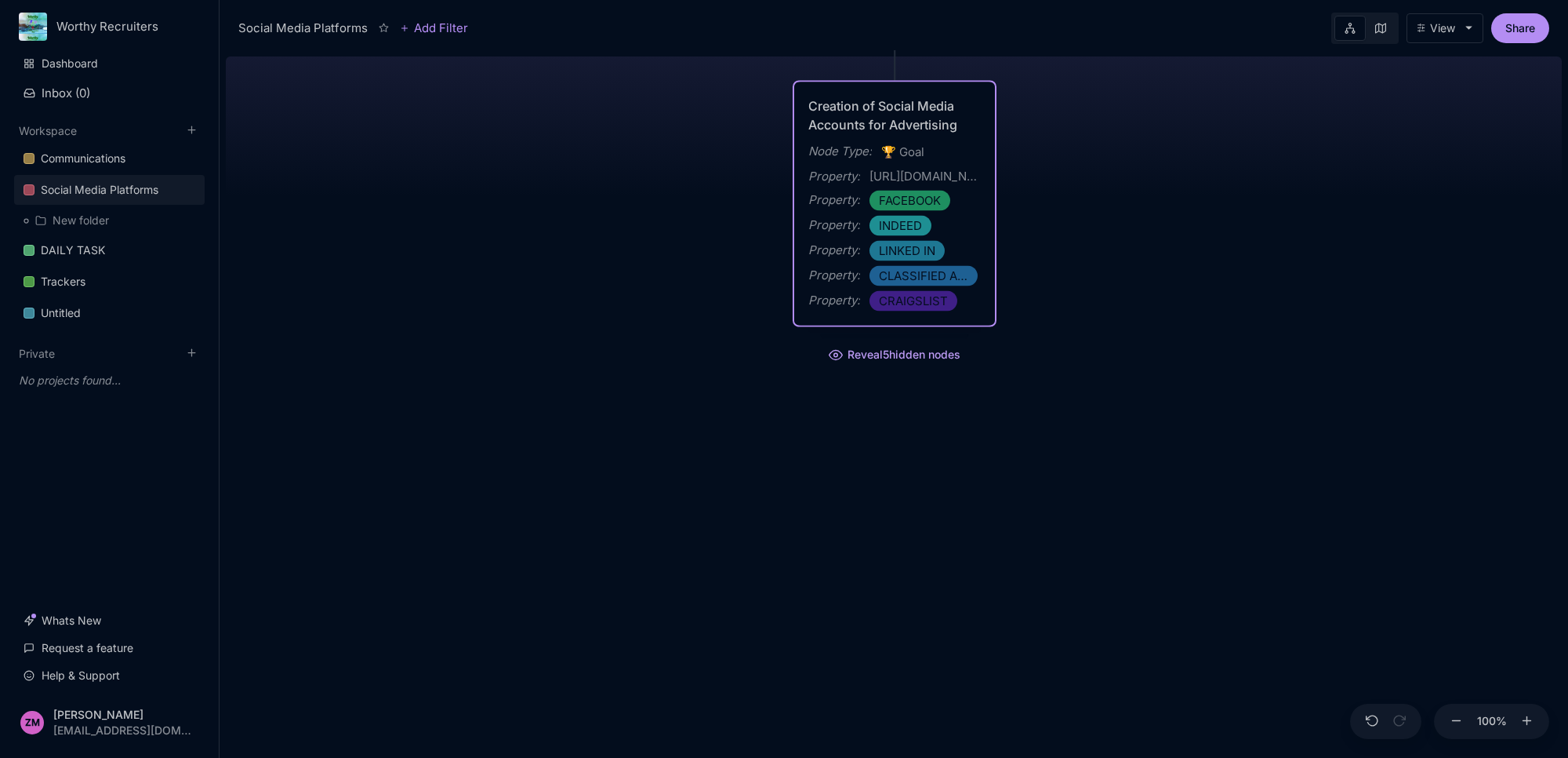
click at [892, 353] on button "Reveal 5 hidden nodes" at bounding box center [894, 351] width 203 height 30
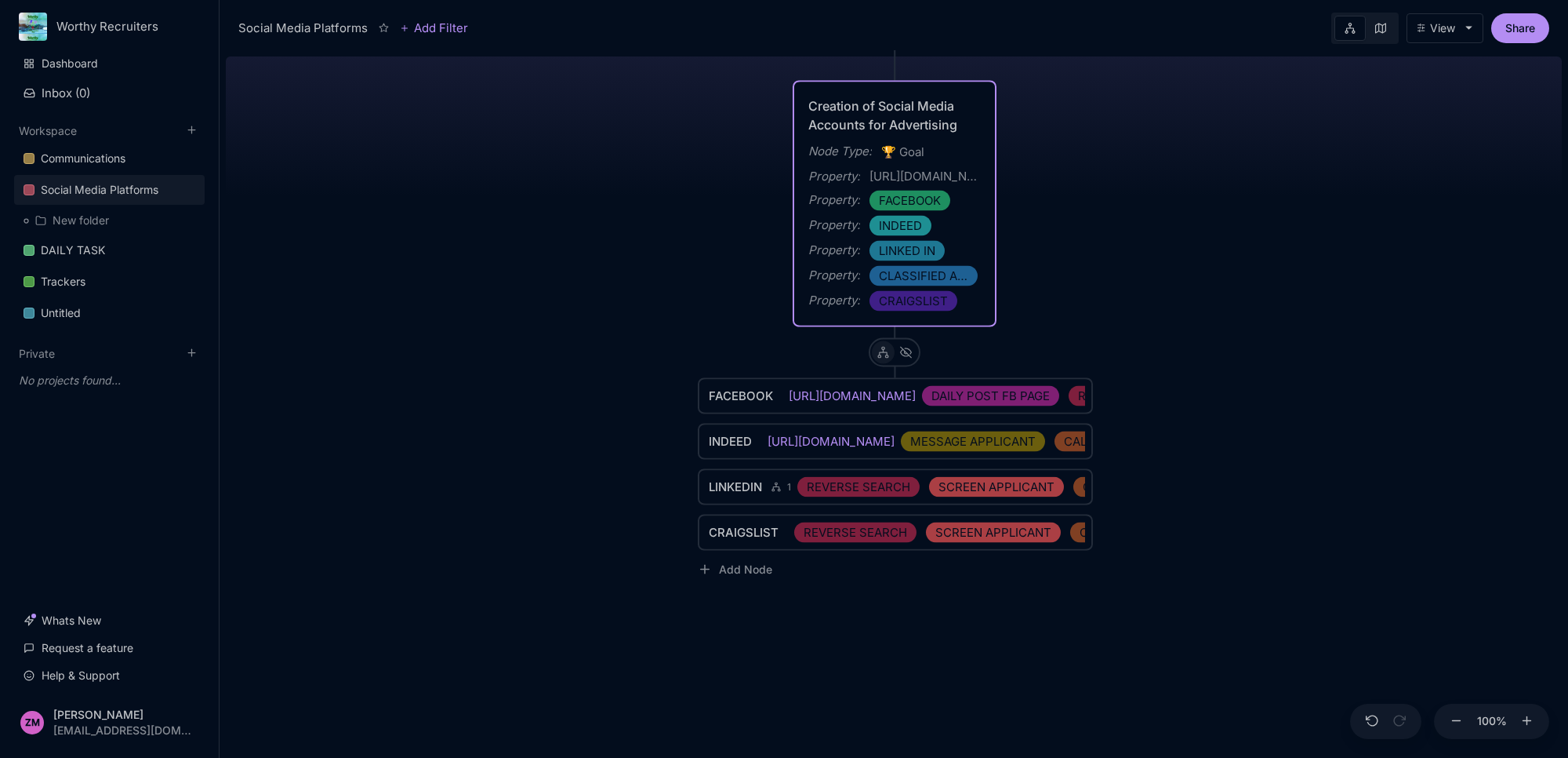
click at [884, 354] on icon at bounding box center [883, 352] width 12 height 12
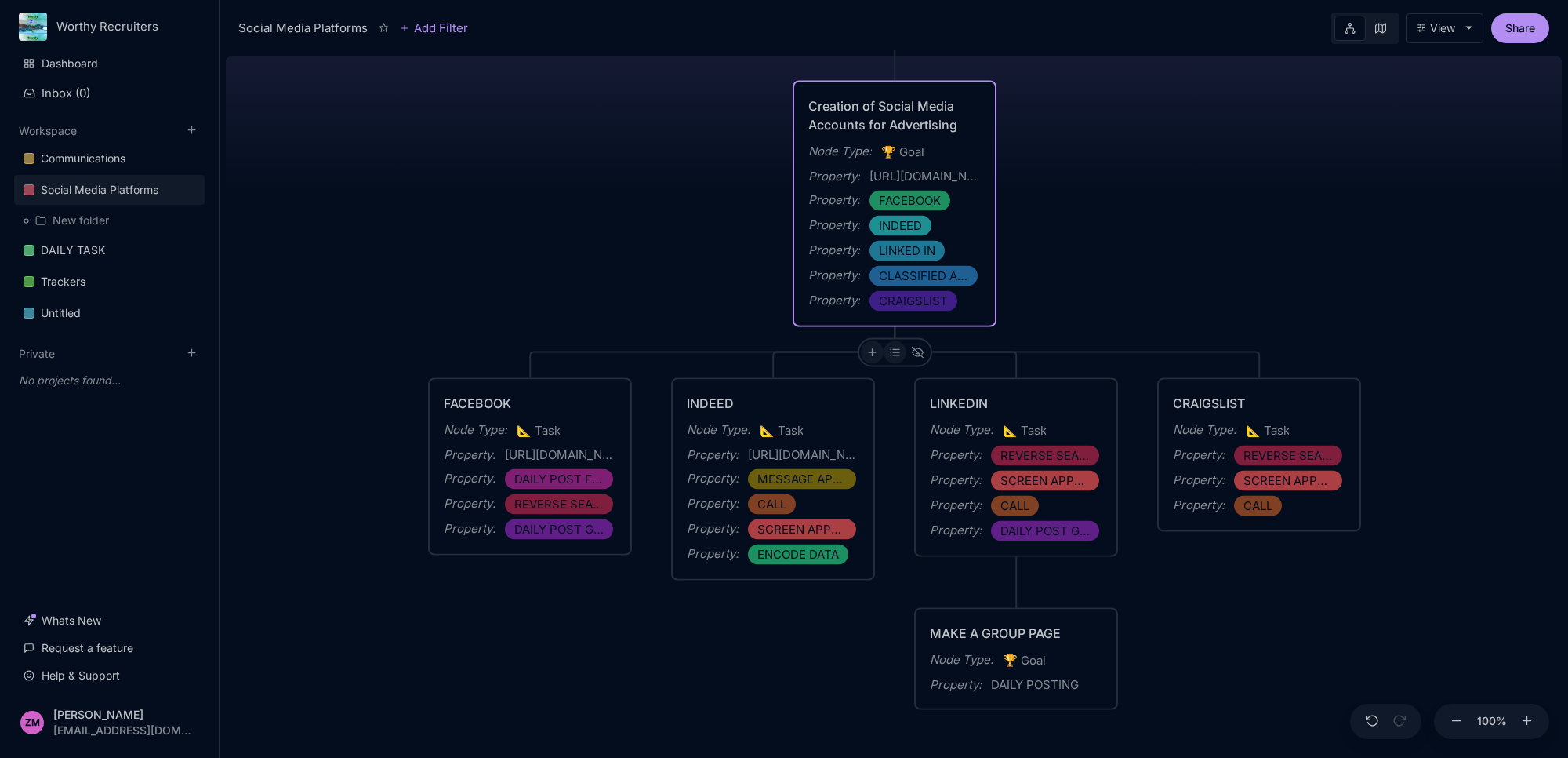
click at [875, 353] on icon at bounding box center [871, 352] width 12 height 12
click at [868, 550] on div "📐 Task" at bounding box center [870, 549] width 104 height 25
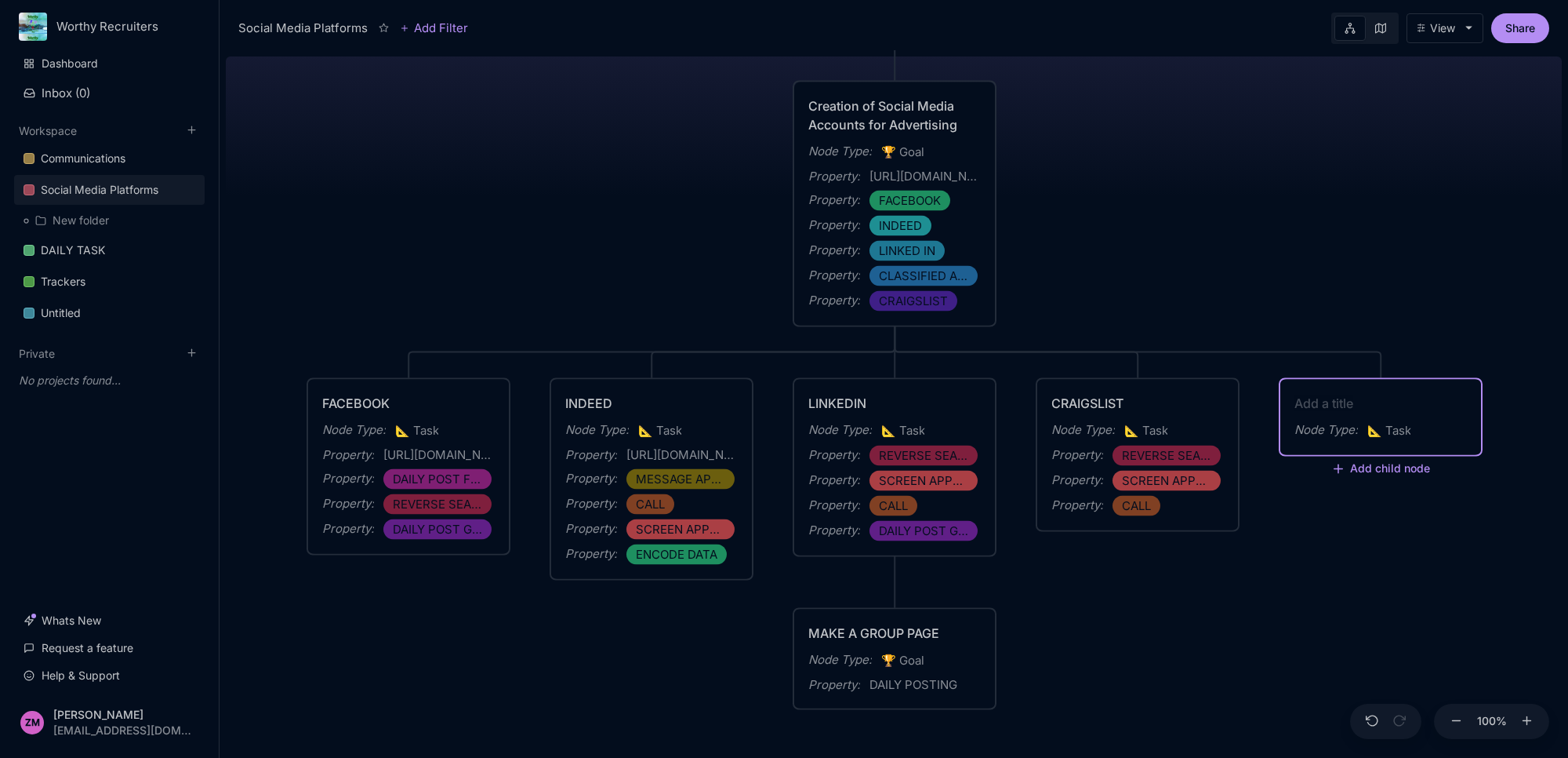
click at [1342, 404] on textarea at bounding box center [1381, 403] width 173 height 19
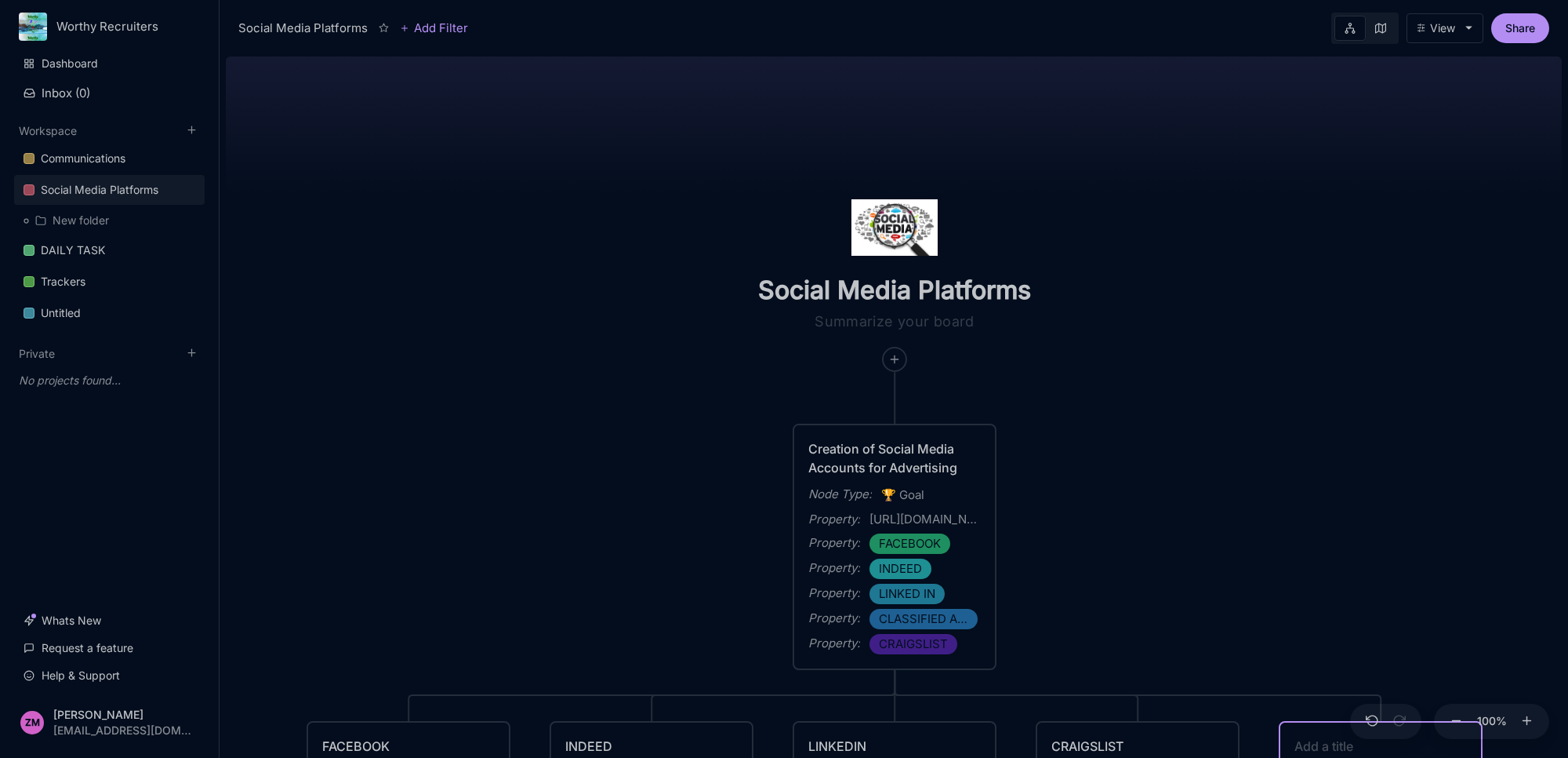
click at [961, 465] on div "Creation of Social Media Accounts for Advertising" at bounding box center [895, 457] width 173 height 37
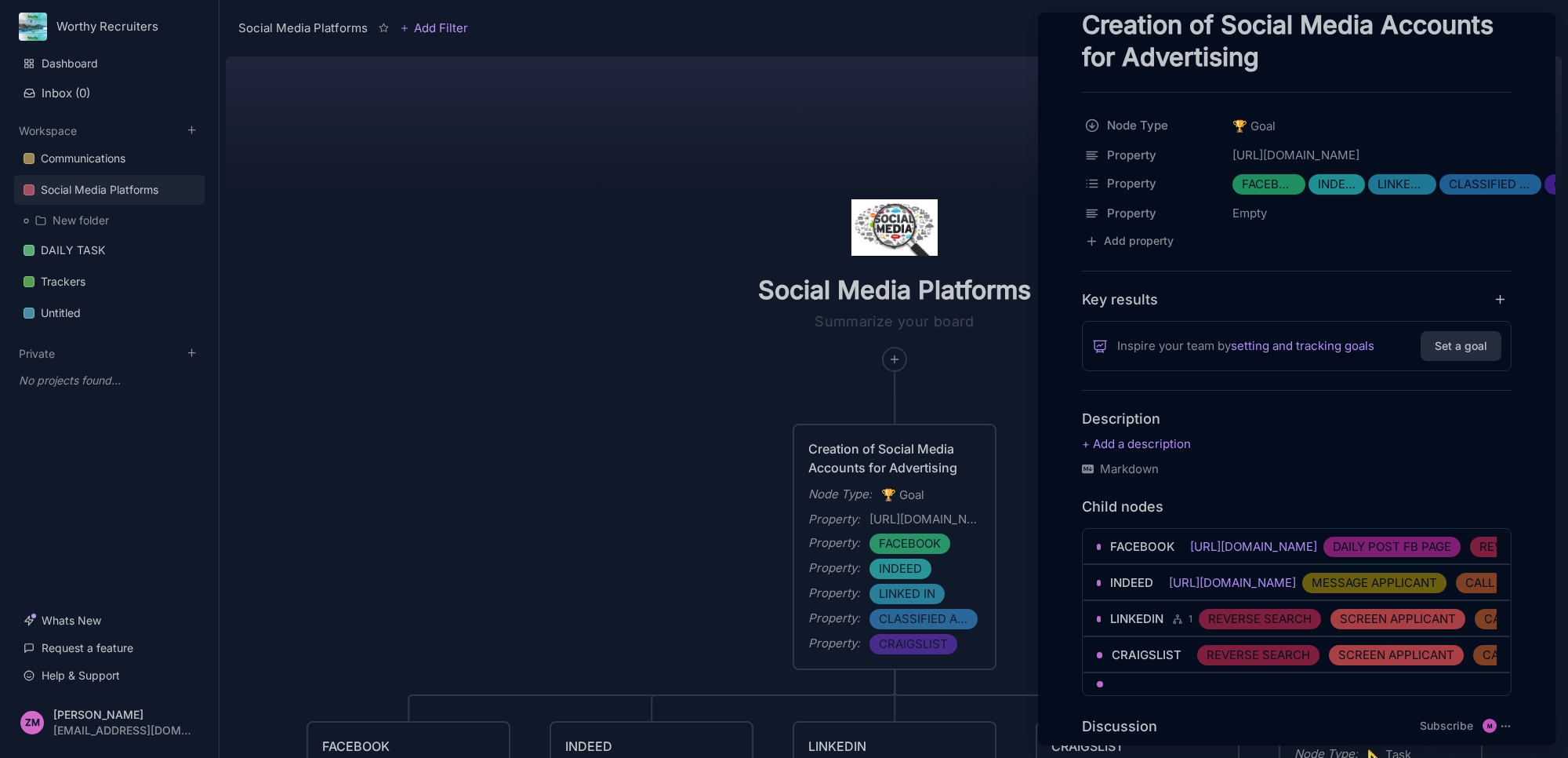
scroll to position [67, 0]
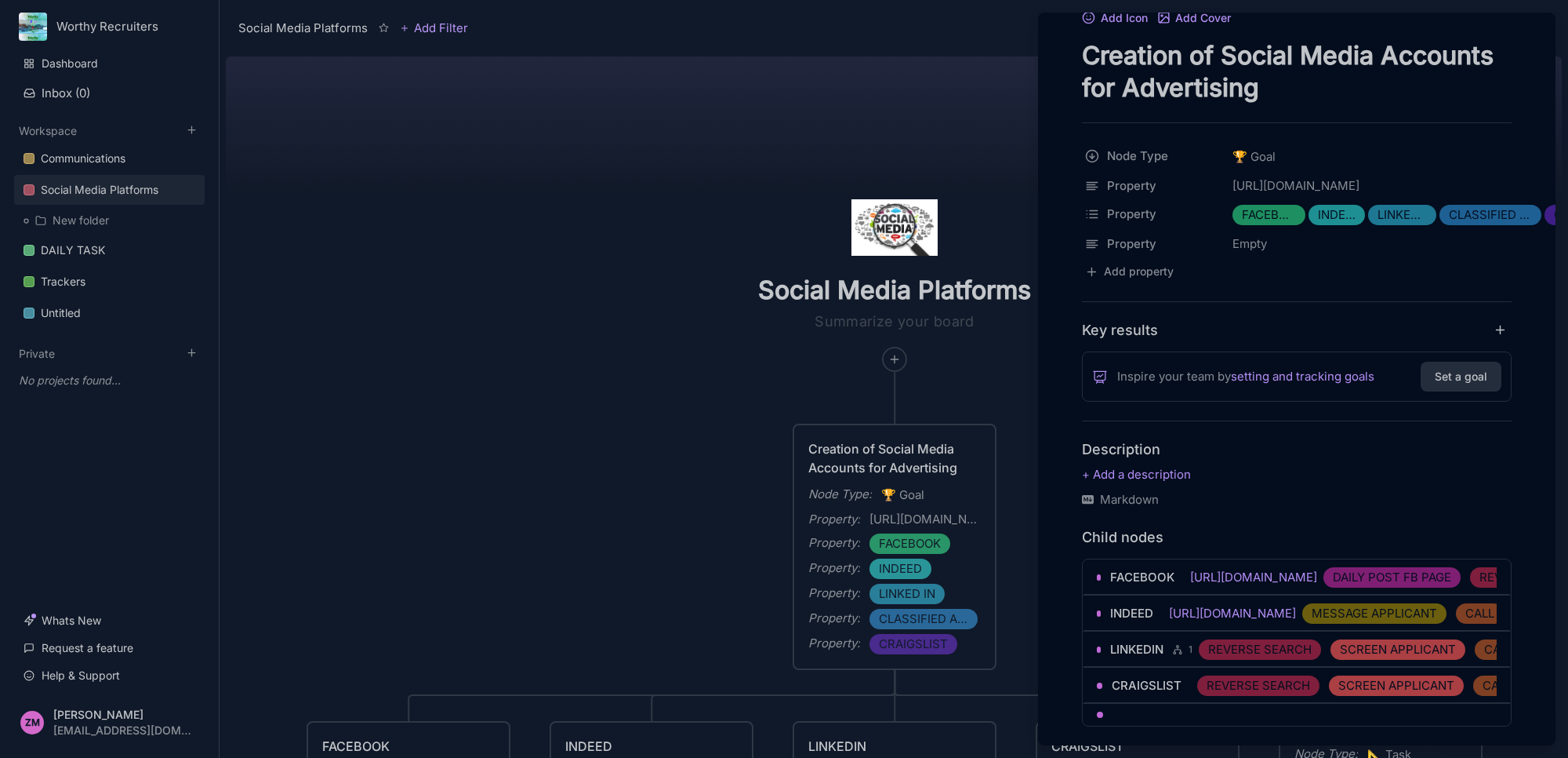
click at [962, 388] on div at bounding box center [784, 379] width 1568 height 758
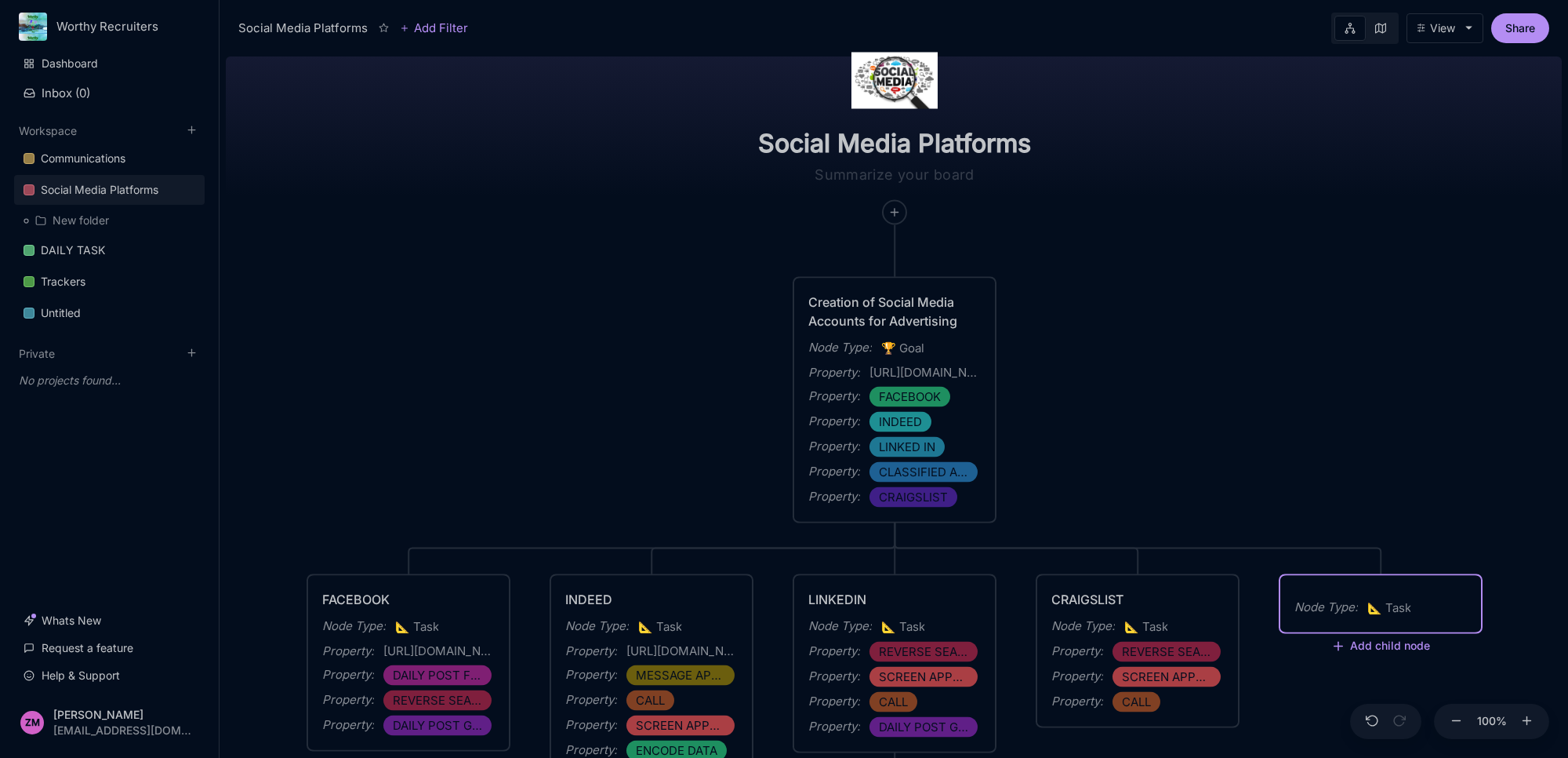
click at [1343, 581] on div "Node Type : 📐 Task" at bounding box center [1380, 603] width 201 height 56
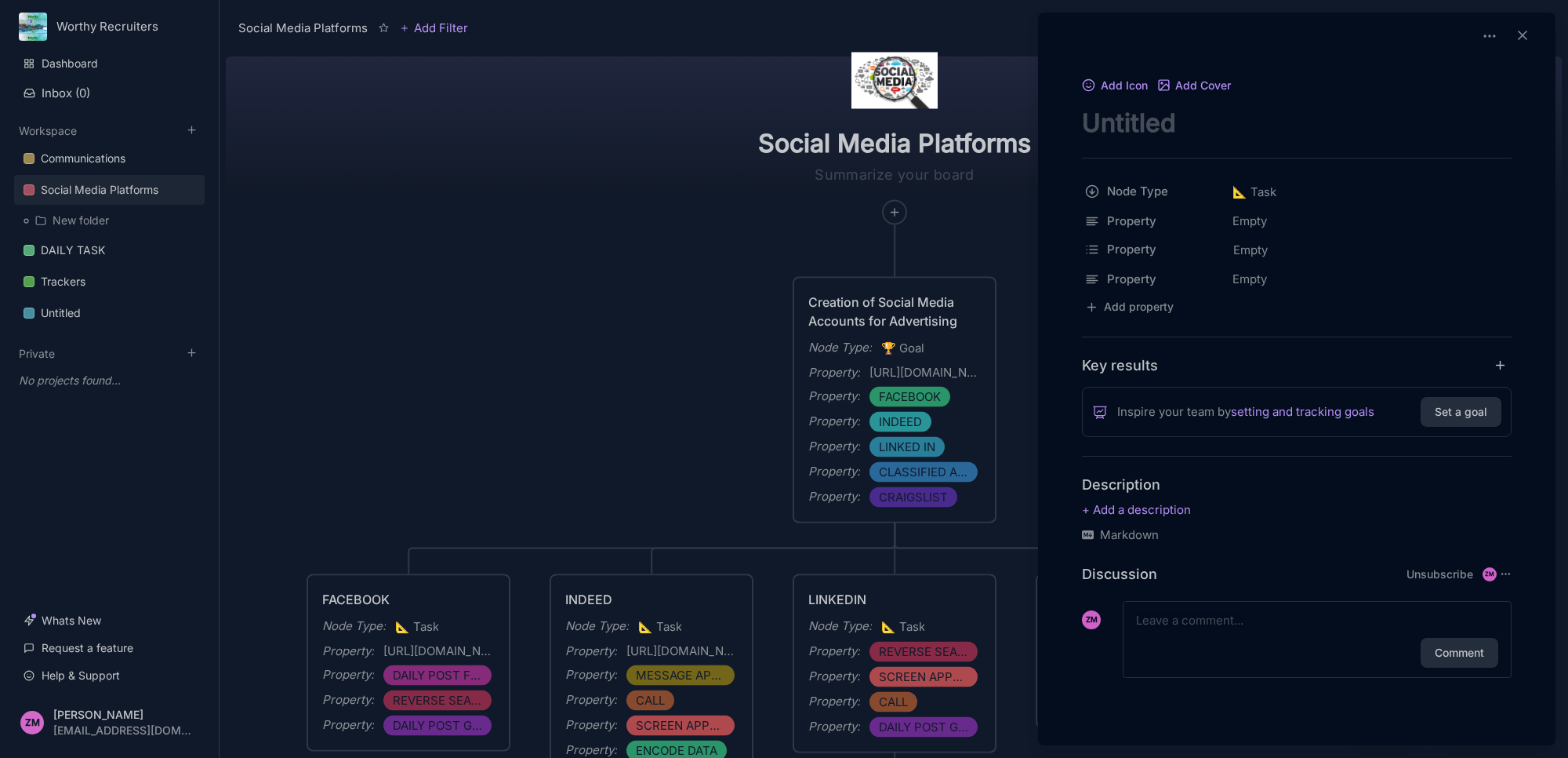
click at [1184, 135] on textarea "node title" at bounding box center [1296, 122] width 430 height 32
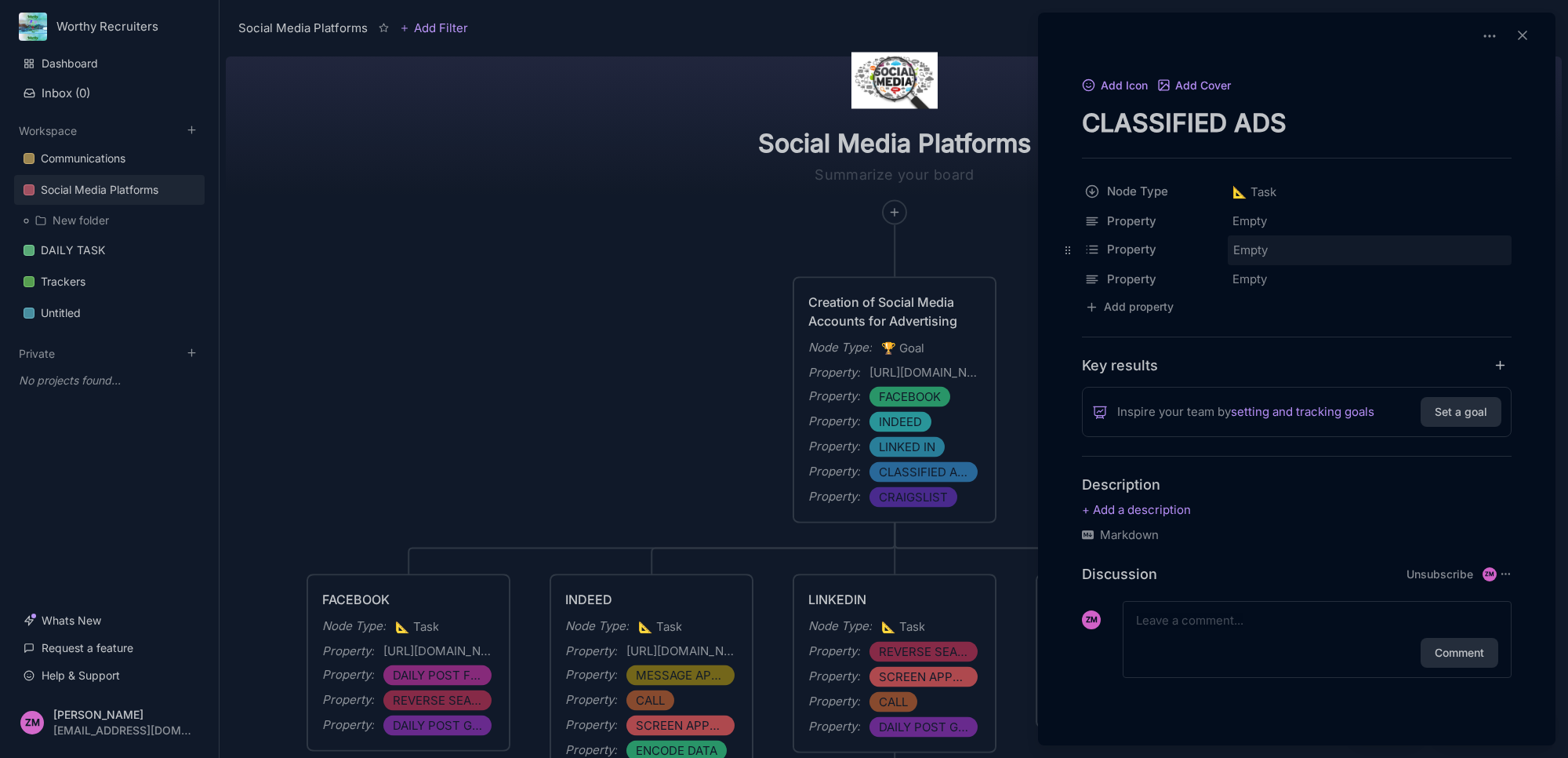
type textarea "CLASSIFIED ADS"
click at [1243, 252] on span "Empty" at bounding box center [1251, 250] width 36 height 20
type input "DAILY POSTING"
click at [1275, 214] on div "Empty" at bounding box center [1369, 221] width 283 height 28
type input "DAIL"
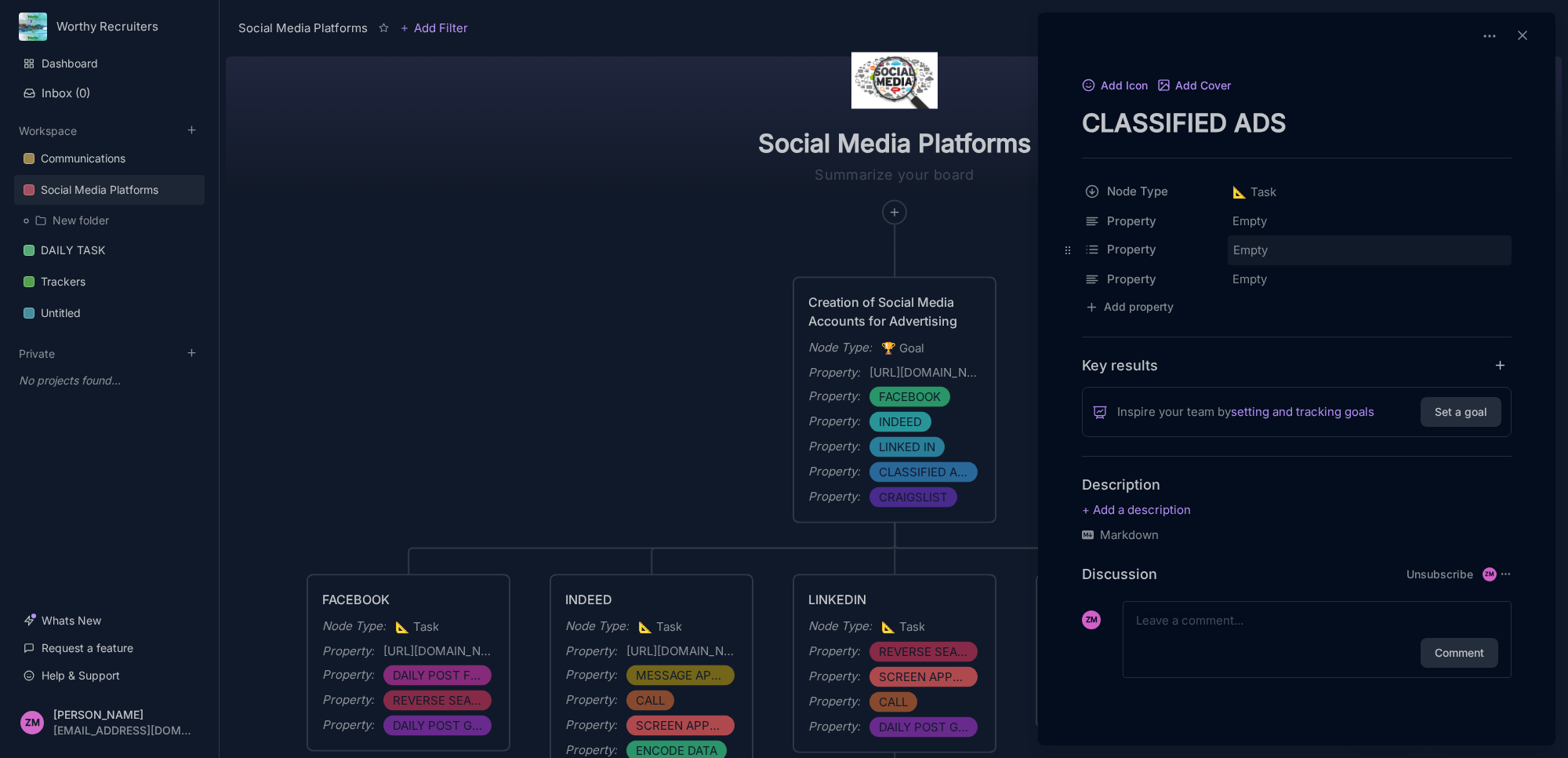
click at [1274, 253] on div "Empty" at bounding box center [1370, 250] width 274 height 20
type input "DAILY POSTING"
click at [1454, 421] on button "Set a goal" at bounding box center [1461, 412] width 81 height 30
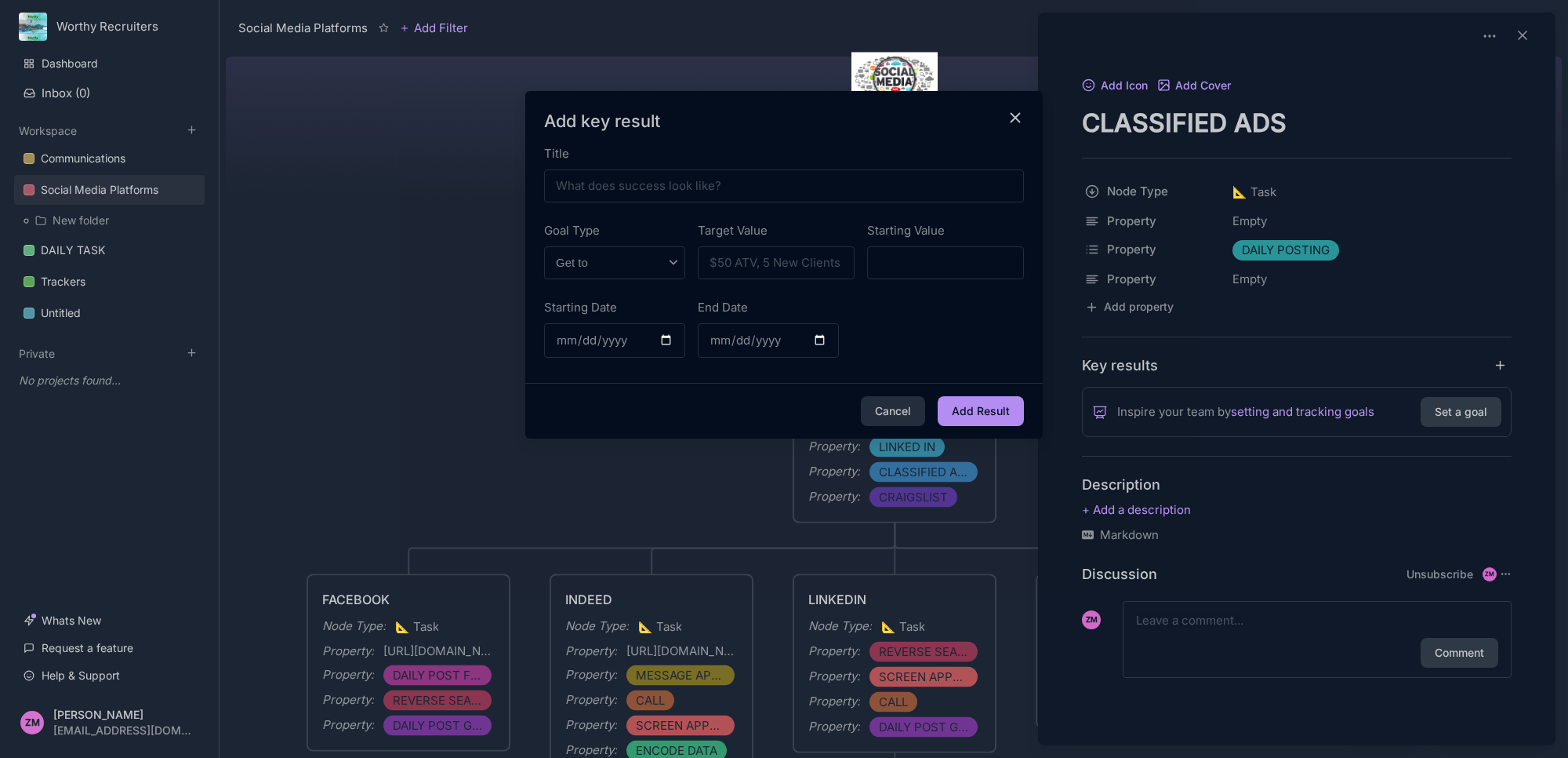
click at [1011, 115] on line "close modal" at bounding box center [1014, 117] width 8 height 8
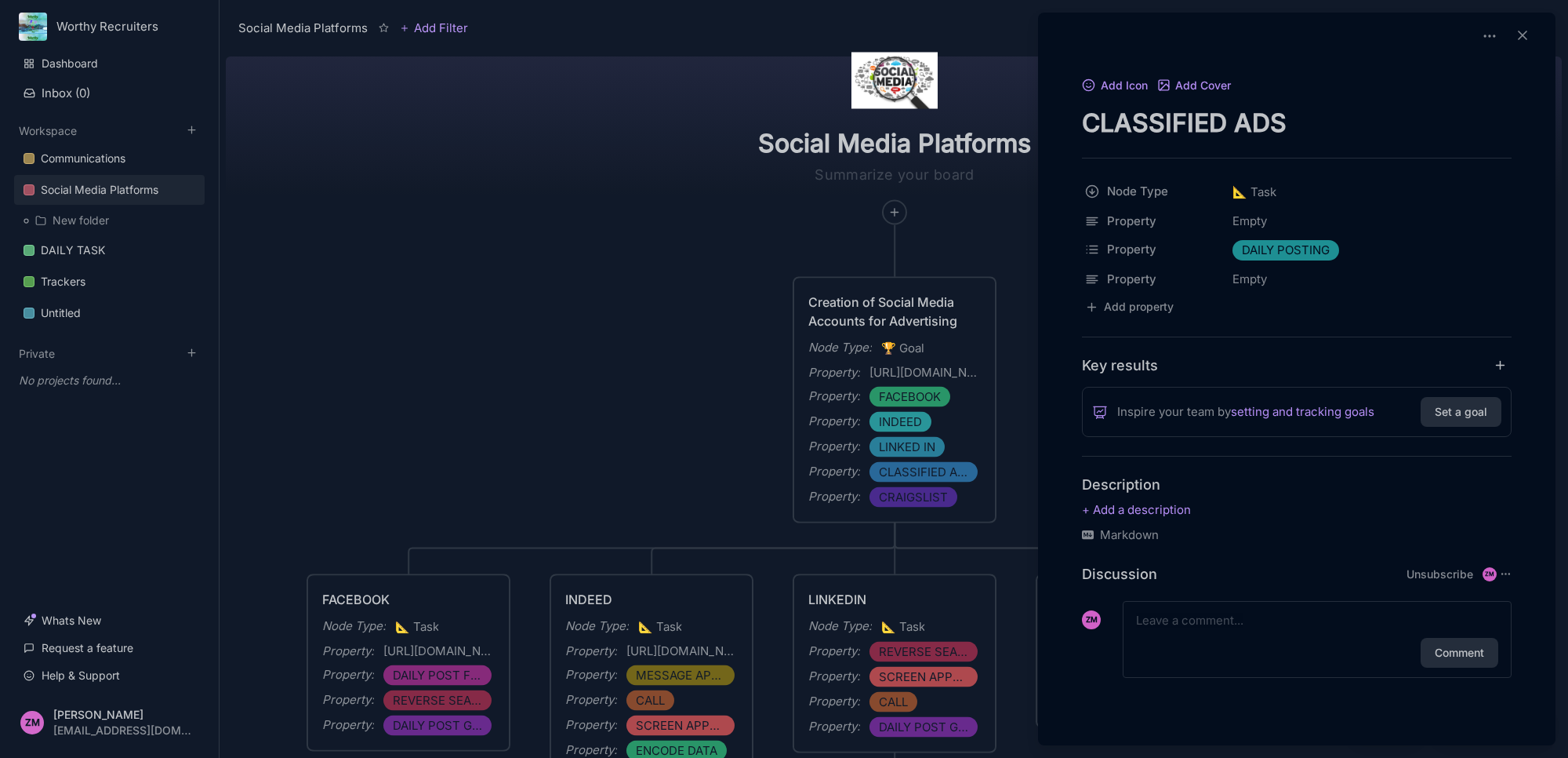
click at [998, 247] on div at bounding box center [784, 379] width 1568 height 758
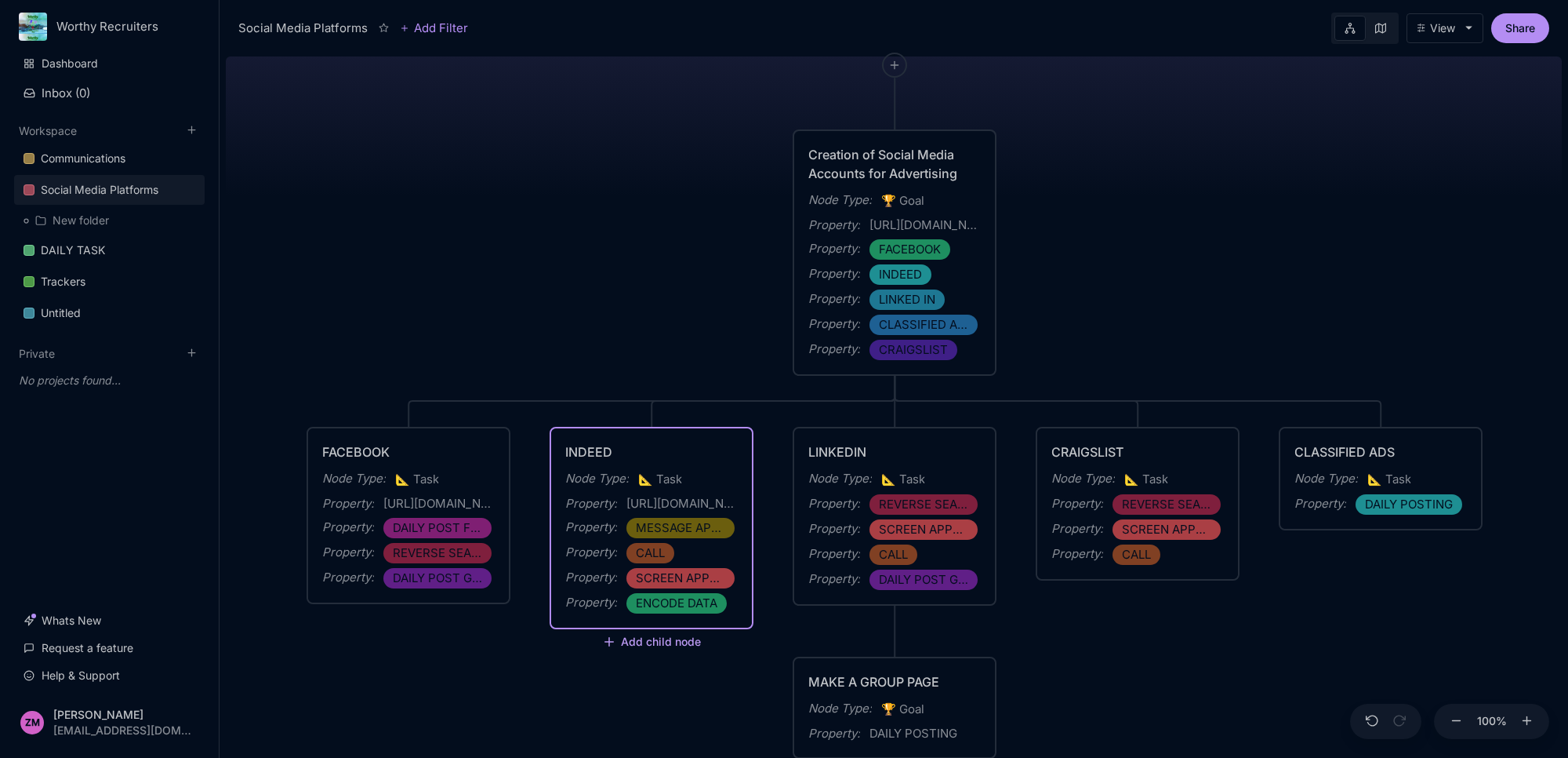
click at [638, 640] on button "Add child node" at bounding box center [651, 643] width 99 height 15
click at [678, 479] on span "📐 Task" at bounding box center [660, 479] width 44 height 19
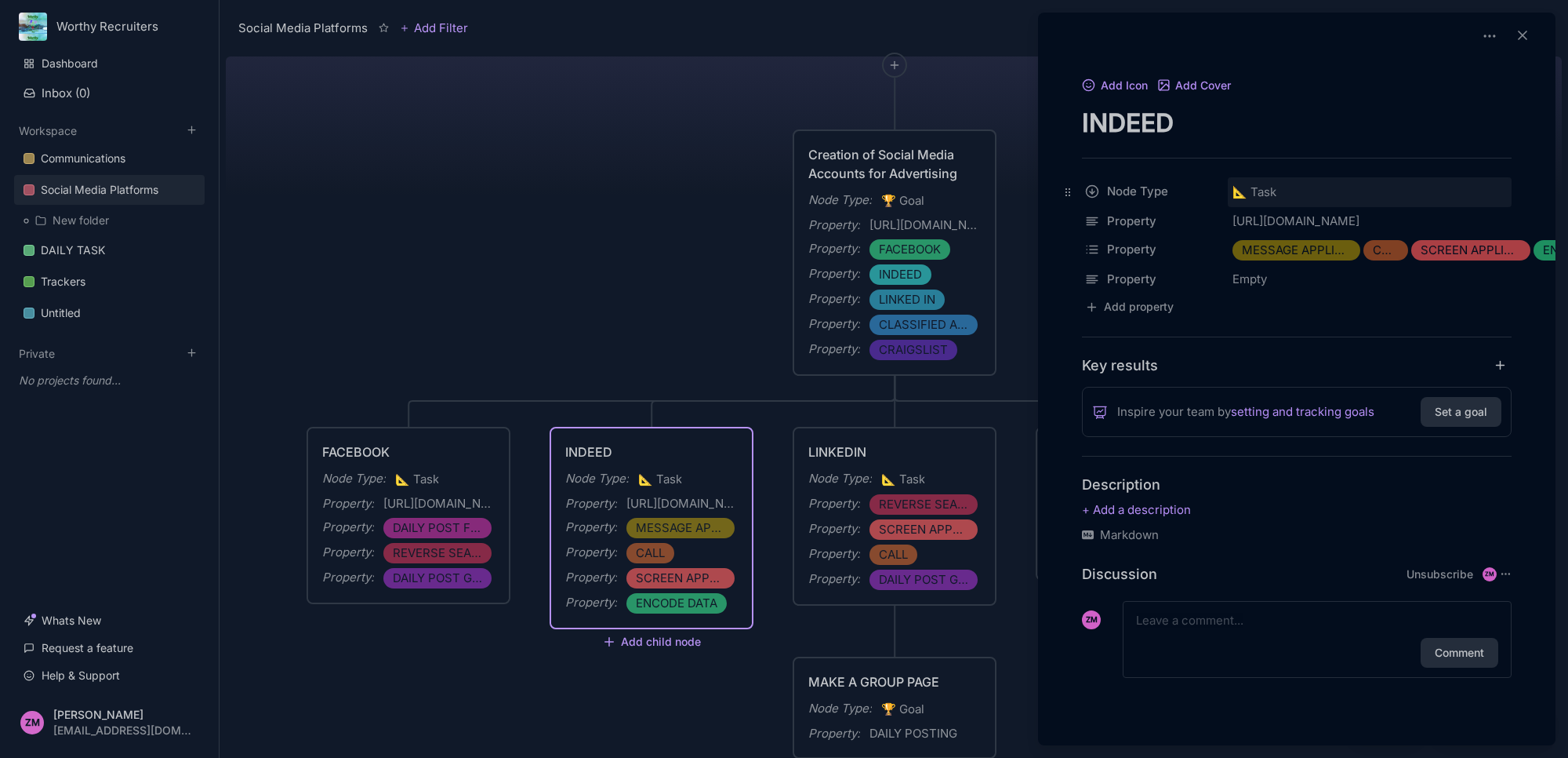
click at [1290, 206] on div "Node Type 📐 Task Property [URL][DOMAIN_NAME] Property MESSAGE APPLICANT CALL SC…" at bounding box center [1296, 247] width 430 height 140
click at [1286, 190] on div "📐 Task" at bounding box center [1369, 192] width 283 height 30
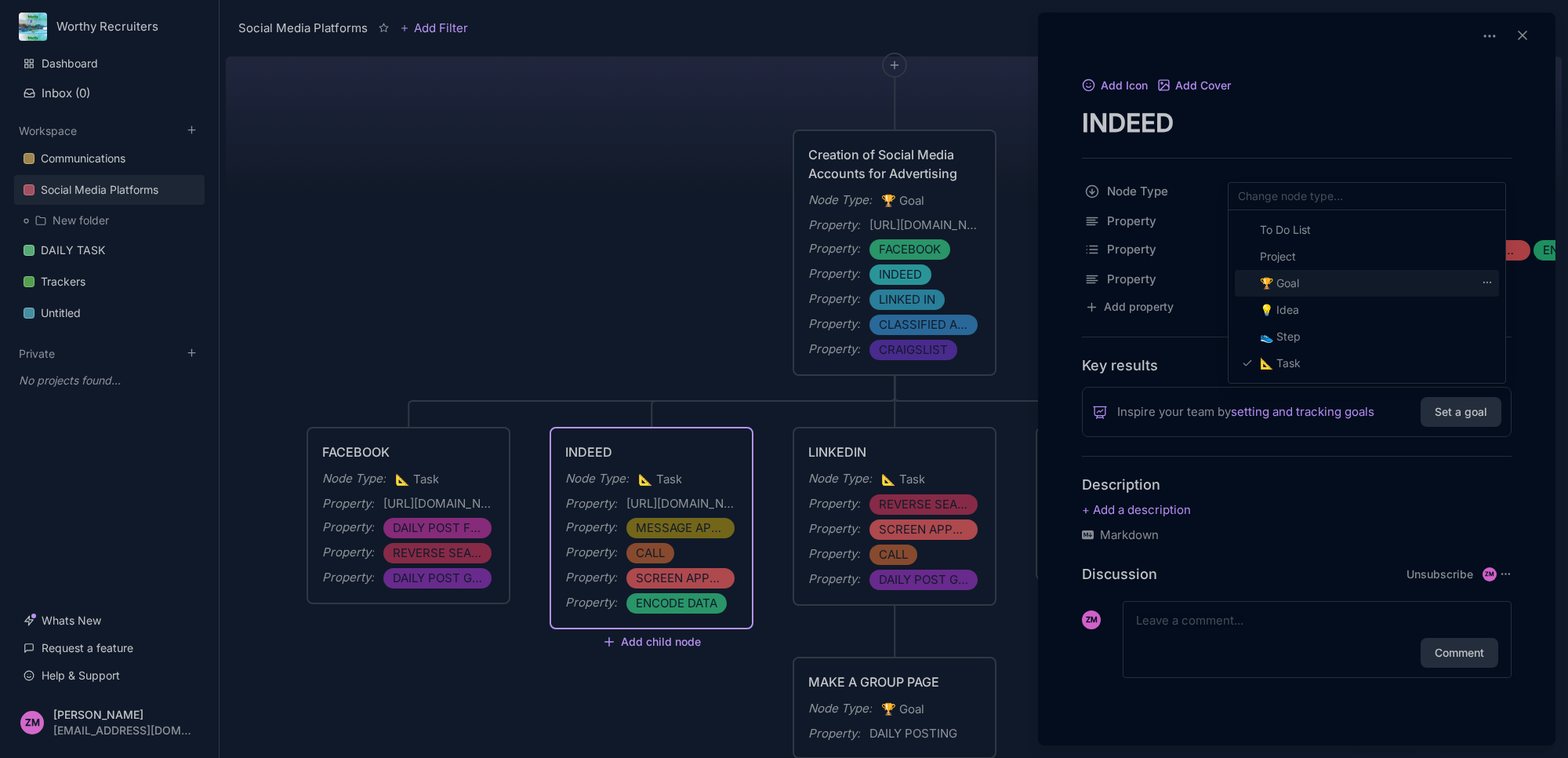
click at [1295, 283] on span "🏆 Goal" at bounding box center [1279, 283] width 39 height 19
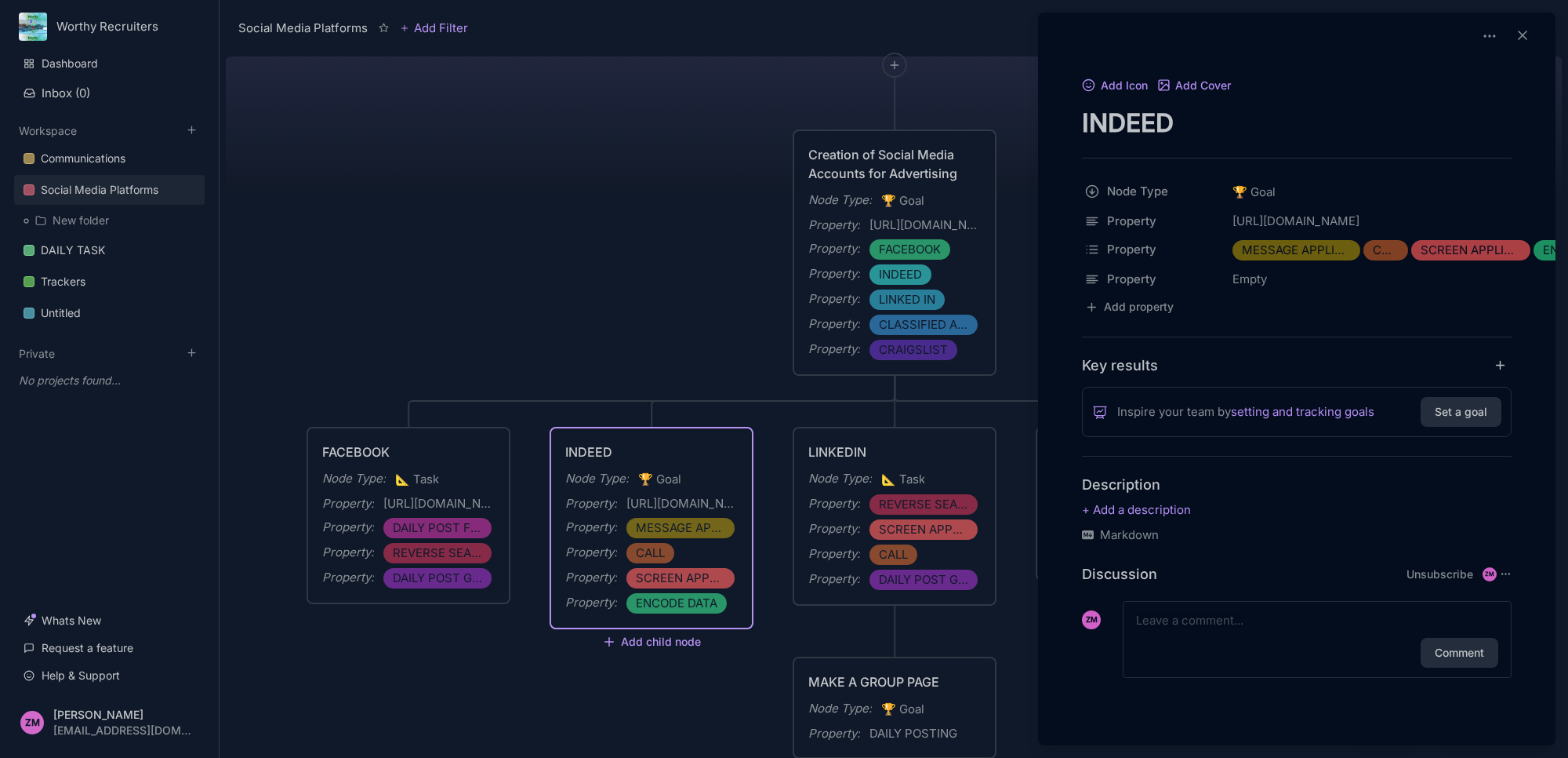
click at [652, 641] on div at bounding box center [784, 379] width 1568 height 758
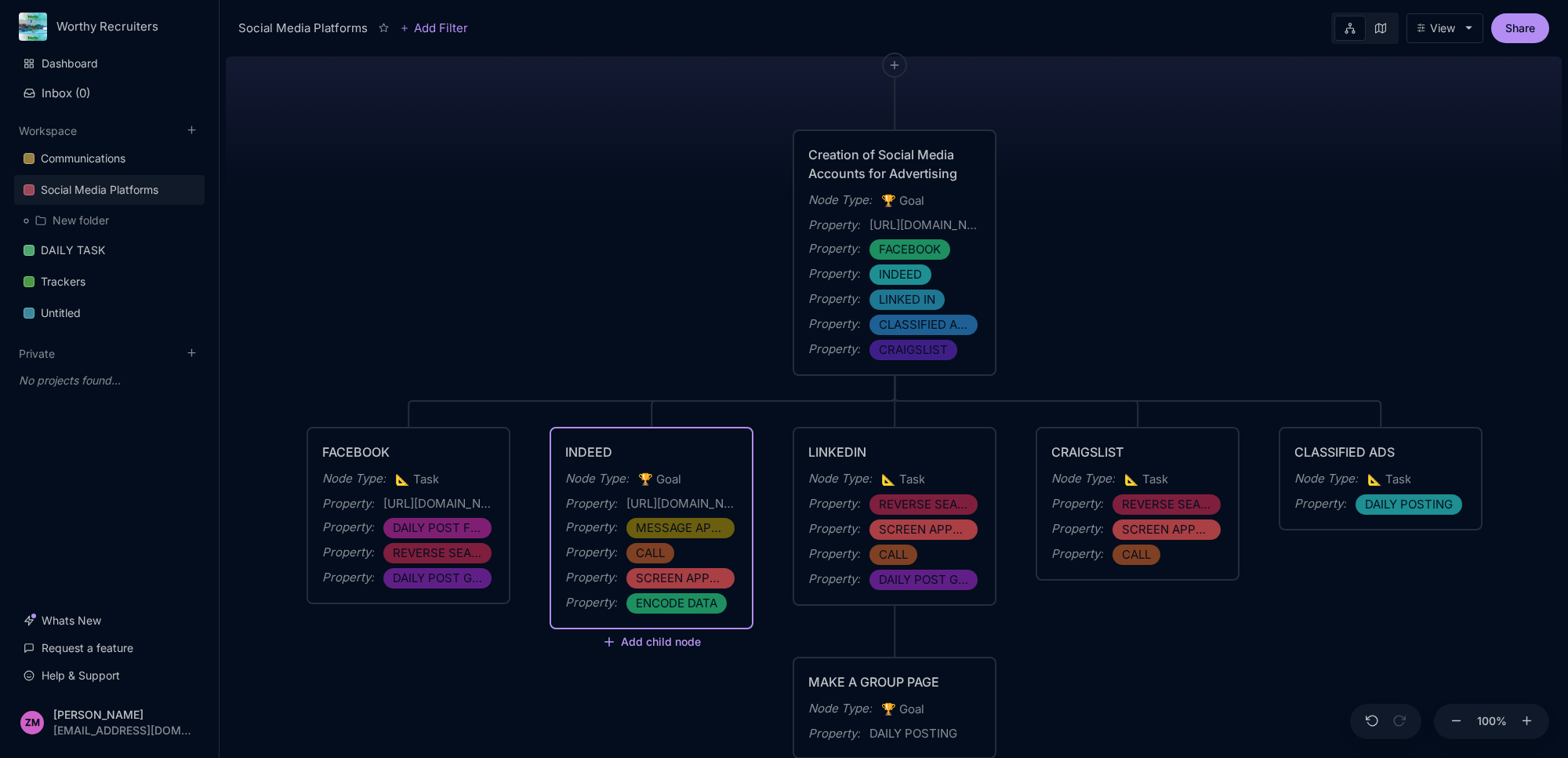
click at [648, 644] on button "Add child node" at bounding box center [651, 643] width 99 height 15
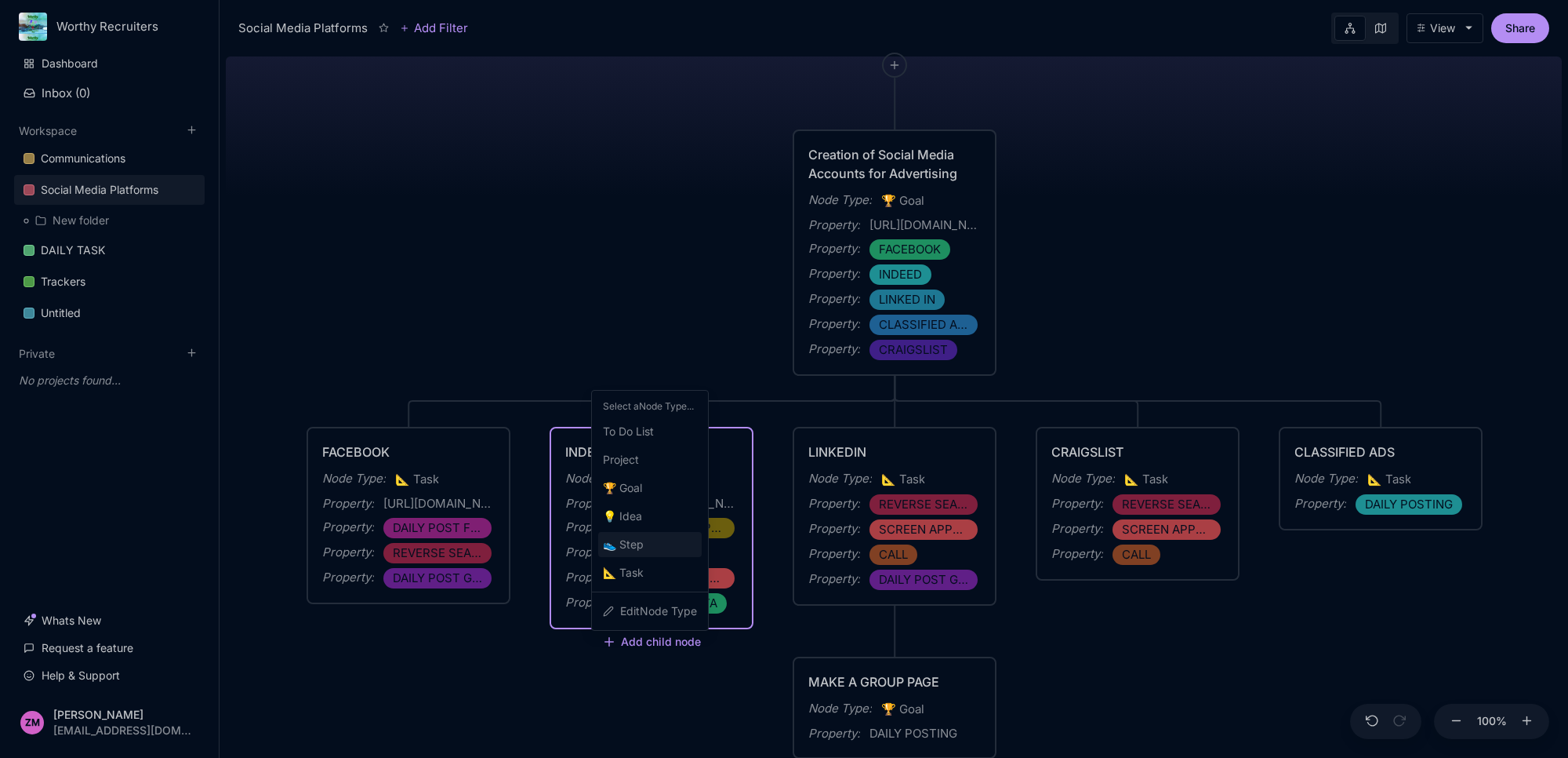
click at [640, 545] on span "👟 Step" at bounding box center [623, 544] width 41 height 19
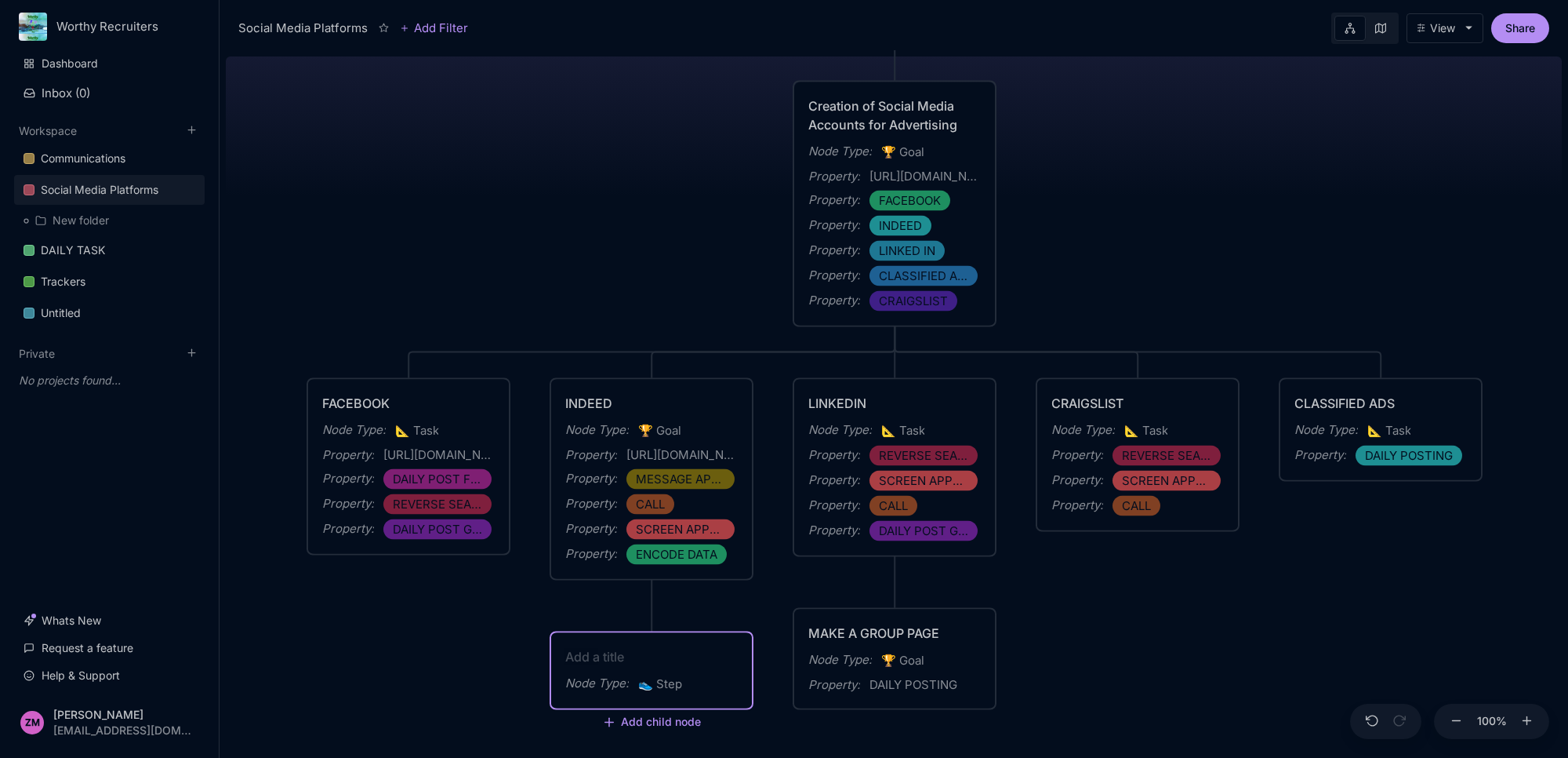
click at [633, 653] on textarea at bounding box center [651, 656] width 173 height 19
type textarea "C"
type textarea "REACH OUT AND FOLLOW UP"
